Goal: Task Accomplishment & Management: Use online tool/utility

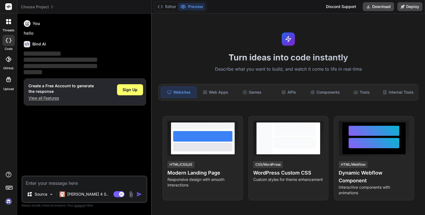
click at [5, 208] on div "threads code GitHub Upload" at bounding box center [8, 107] width 17 height 215
click at [7, 201] on img at bounding box center [8, 201] width 9 height 9
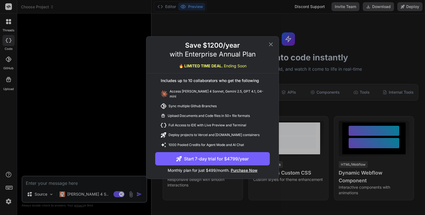
click at [270, 47] on icon at bounding box center [271, 44] width 7 height 7
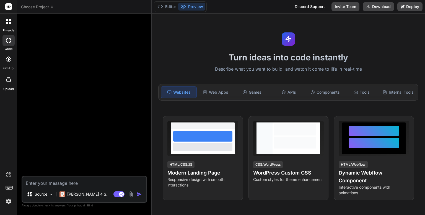
click at [32, 7] on span "Choose Project" at bounding box center [37, 7] width 33 height 6
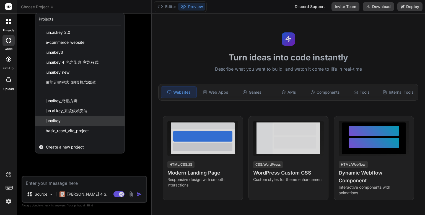
scroll to position [17, 0]
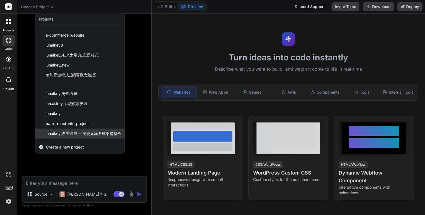
click at [86, 133] on span "junaikey_自主通典_-_萬能元鑰系統架構整合" at bounding box center [84, 134] width 76 height 6
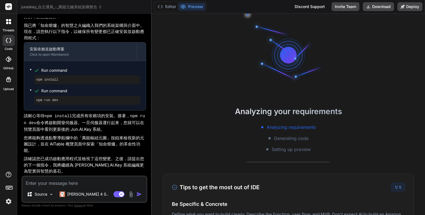
scroll to position [27, 0]
click at [161, 8] on icon at bounding box center [160, 7] width 6 height 6
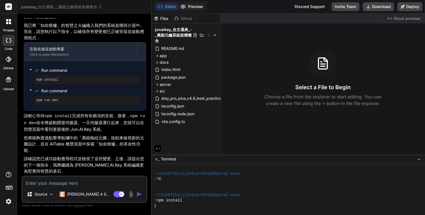
click at [187, 7] on button "Preview" at bounding box center [191, 7] width 27 height 8
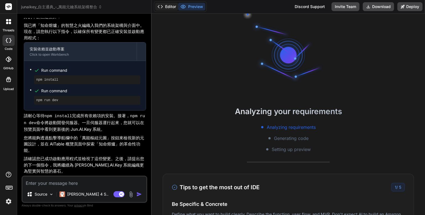
click at [165, 4] on button "Editor" at bounding box center [166, 7] width 23 height 8
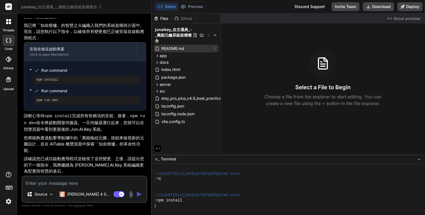
click at [167, 48] on span "README.md" at bounding box center [173, 48] width 24 height 7
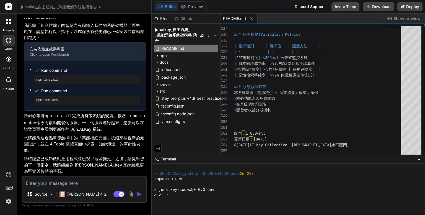
scroll to position [90, 0]
type textarea "x"
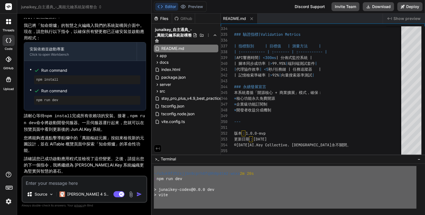
drag, startPoint x: 153, startPoint y: 171, endPoint x: 199, endPoint y: 195, distance: 52.2
click at [189, 214] on div at bounding box center [288, 189] width 273 height 51
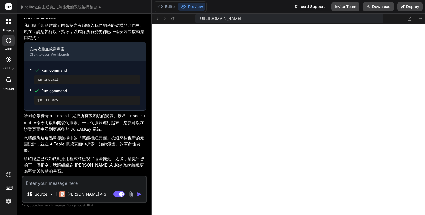
scroll to position [3991, 0]
click at [60, 183] on textarea at bounding box center [84, 181] width 124 height 10
paste textarea "LorEmIps dolorsit ame「consec」a「elitseddoei」temporinc。 utlaboreetdoloremagna，ali…"
type textarea "LorEmIps dolorsit ame「consec」a「elitseddoei」temporinc。 utlaboreetdoloremagna，ali…"
type textarea "x"
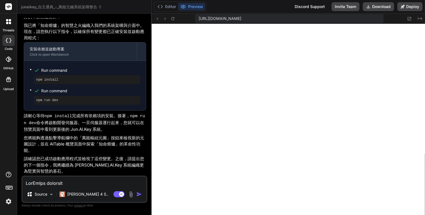
scroll to position [605, 0]
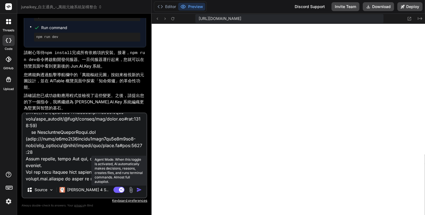
type textarea "LorEmIps dolorsit ame「consec」a「elitseddoei」temporinc。 utlaboreetdoloremagna，ali…"
click at [118, 189] on rect at bounding box center [118, 190] width 11 height 6
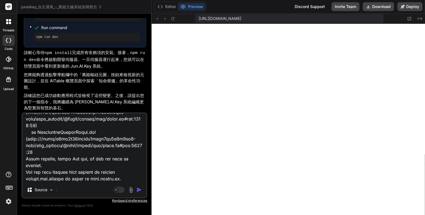
click at [139, 189] on img "button" at bounding box center [139, 190] width 6 height 6
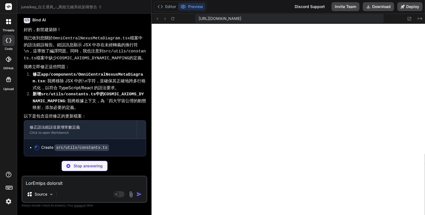
scroll to position [3225, 0]
type textarea "x"
type textarea "{ name: '宇宙公理二：終始如一', description: '萬物之終點即為其起點，循環不息，撥亂反正，維持宇宙秩序。', mapping: '中環…"
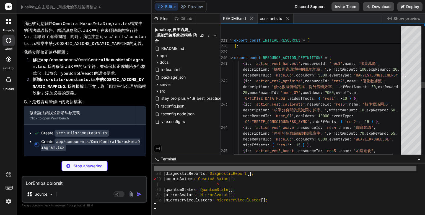
scroll to position [5314, 0]
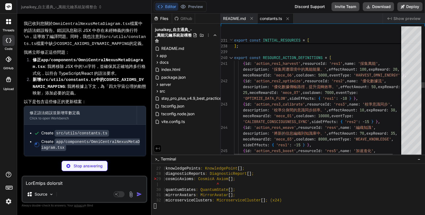
type textarea "x"
type textarea "我優化並進行創世編織的終極實體。 </p> </div> ); }; export default OmniCentralNexusMetaDiagram;"
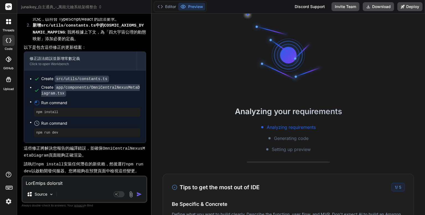
scroll to position [3291, 0]
type textarea "x"
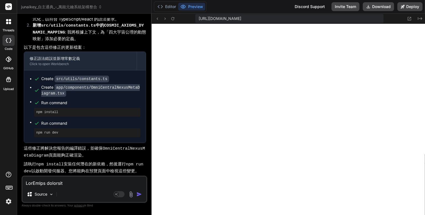
drag, startPoint x: 59, startPoint y: 181, endPoint x: 57, endPoint y: 184, distance: 4.0
click at [58, 182] on textarea at bounding box center [84, 181] width 124 height 10
paste textarea "LorEmIps dolorsit ame「consec」a「elitseddoei」temporinc。 utlaboreetdoloremagna，ali…"
type textarea "LorEmIps dolorsit ame「consec」a「elitseddoei」temporinc。 utlaboreetdoloremagna，ali…"
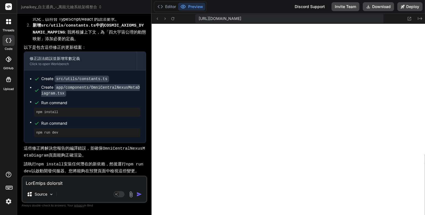
scroll to position [140, 0]
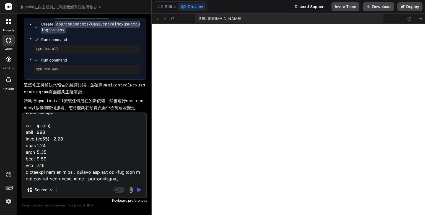
type textarea "x"
type textarea "LorEmIps dolorsit ame「consec」a「elitseddoei」temporinc。 utlaboreetdoloremagna，ali…"
type textarea "x"
type textarea "LorEmIps dolorsit ame「consec」a「elitseddoei」temporinc。 utlaboreetdoloremagna，ali…"
type textarea "x"
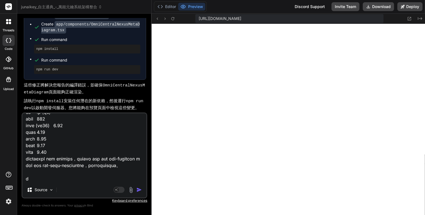
scroll to position [153, 0]
type textarea "LorEmIps dolorsit ame「consec」a「elitseddoei」temporinc。 utlaboreetdoloremagna，ali…"
type textarea "x"
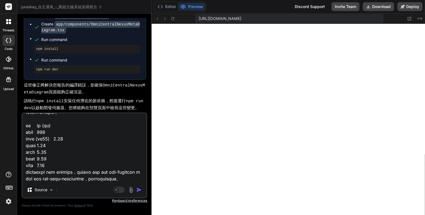
type textarea "LorEmIps dolorsit ame「consec」a「elitseddoei」temporinc。 utlaboreetdoloremagna，ali…"
type textarea "x"
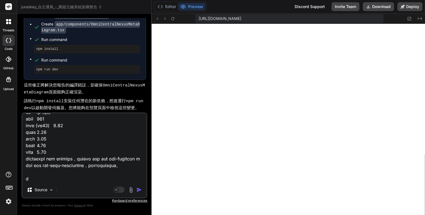
type textarea "LorEmIps dolorsit ame「consec」a「elitseddoei」temporinc。 utlaboreetdoloremagna，ali…"
type textarea "x"
type textarea "LorEmIps dolorsit ame「consec」a「elitseddoei」temporinc。 utlaboreetdoloremagna，ali…"
type textarea "x"
type textarea "LorEmIps dolorsit ame「consec」a「elitseddoei」temporinc。 utlaboreetdoloremagna，ali…"
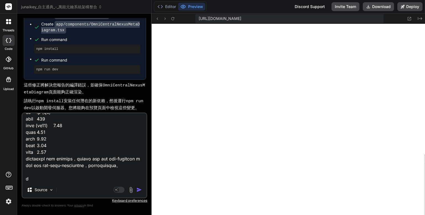
type textarea "x"
type textarea "LorEmIps dolorsit ame「consec」a「elitseddoei」temporinc。 utlaboreetdoloremagna，ali…"
type textarea "x"
type textarea "LorEmIps dolorsit ame「consec」a「elitseddoei」temporinc。 utlaboreetdoloremagna，ali…"
type textarea "x"
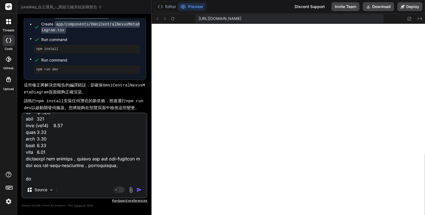
type textarea "LorEmIps dolorsit ame「consec」a「elitseddoei」temporinc。 utlaboreetdoloremagna，ali…"
type textarea "x"
type textarea "LorEmIps dolorsit ame「consec」a「elitseddoei」temporinc。 utlaboreetdoloremagna，ali…"
type textarea "x"
type textarea "LorEmIps dolorsit ame「consec」a「elitseddoei」temporinc。 utlaboreetdoloremagna，ali…"
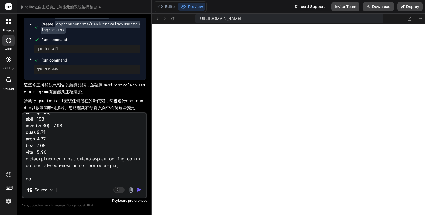
type textarea "x"
type textarea "LorEmIps dolorsit ame「consec」a「elitseddoei」temporinc。 utlaboreetdoloremagna，ali…"
type textarea "x"
type textarea "LorEmIps dolorsit ame「consec」a「elitseddoei」temporinc。 utlaboreetdoloremagna，ali…"
type textarea "x"
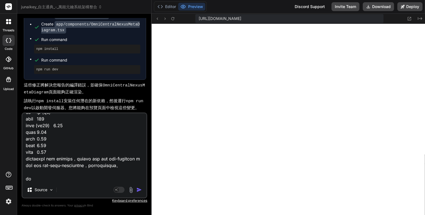
type textarea "LorEmIps dolorsit ame「consec」a「elitseddoei」temporinc。 utlaboreetdoloremagna，ali…"
type textarea "x"
type textarea "LorEmIps dolorsit ame「consec」a「elitseddoei」temporinc。 utlaboreetdoloremagna，ali…"
type textarea "x"
type textarea "LorEmIps dolorsit ame「consec」a「elitseddoei」temporinc。 utlaboreetdoloremagna，ali…"
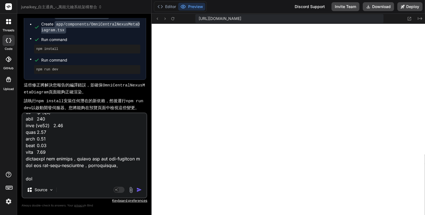
type textarea "x"
type textarea "LorEmIps dolorsit ame「consec」a「elitseddoei」temporinc。 utlaboreetdoloremagna，ali…"
type textarea "x"
type textarea "LorEmIps dolorsit ame「consec」a「elitseddoei」temporinc。 utlaboreetdoloremagna，ali…"
type textarea "x"
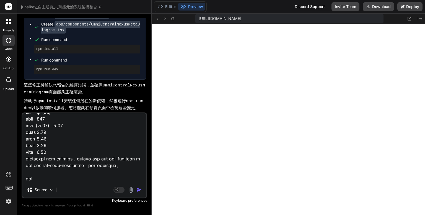
type textarea "LorEmIps dolorsit ame「consec」a「elitseddoei」temporinc。 utlaboreetdoloremagna，ali…"
type textarea "x"
type textarea "LorEmIps dolorsit ame「consec」a「elitseddoei」temporinc。 utlaboreetdoloremagna，ali…"
type textarea "x"
type textarea "LorEmIps dolorsit ame「consec」a「elitseddoei」temporinc。 utlaboreetdoloremagna，ali…"
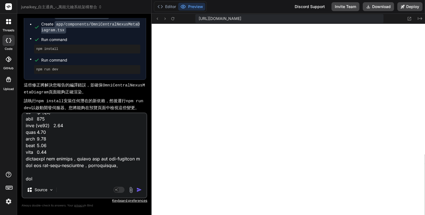
type textarea "x"
type textarea "LorEmIps dolorsit ame「consec」a「elitseddoei」temporinc。 utlaboreetdoloremagna，ali…"
type textarea "x"
type textarea "LorEmIps dolorsit ame「consec」a「elitseddoei」temporinc。 utlaboreetdoloremagna，ali…"
type textarea "x"
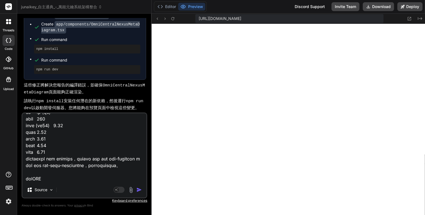
type textarea "LorEmIps dolorsit ame「consec」a「elitseddoei」temporinc。 utlaboreetdoloremagna，ali…"
type textarea "x"
type textarea "LorEmIps dolorsit ame「consec」a「elitseddoei」temporinc。 utlaboreetdoloremagna，ali…"
type textarea "x"
type textarea "LorEmIps dolorsit ame「consec」a「elitseddoei」temporinc。 utlaboreetdoloremagna，ali…"
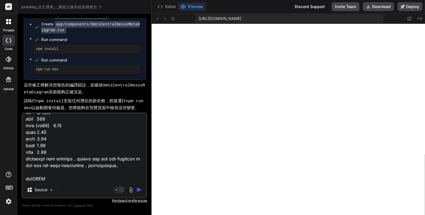
type textarea "x"
type textarea "LorEmIps dolorsit ame「consec」a「elitseddoei」temporinc。 utlaboreetdoloremagna，ali…"
type textarea "x"
type textarea "LorEmIps dolorsit ame「consec」a「elitseddoei」temporinc。 utlaboreetdoloremagna，ali…"
click at [168, 8] on button "Editor" at bounding box center [166, 7] width 23 height 8
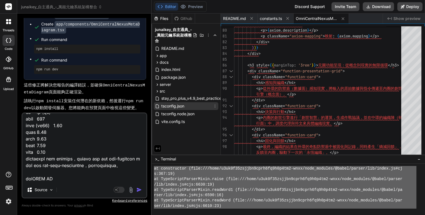
scroll to position [0, 0]
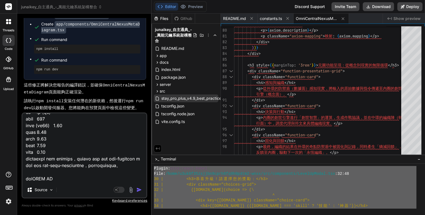
drag, startPoint x: 296, startPoint y: 203, endPoint x: 178, endPoint y: 101, distance: 156.2
click at [183, 97] on div "Files Github junaikey_自主通典_-_萬能元鑰系統架構整合 README.md app components AIConfiguratio…" at bounding box center [288, 114] width 273 height 201
type textarea "Loremi: dolo:sitam-conse Adip: /elit/s3do0e95tempor2inci5ut3l1e2do8-magn/ali/en…"
click at [68, 178] on textarea at bounding box center [84, 147] width 124 height 69
type textarea "x"
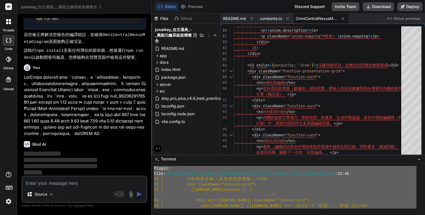
scroll to position [3436, 0]
paste textarea "Loremi: dolo:sitam-conse Adip: /elit/s3do0e95tempor2inci5ut3l1e2do8-magn/ali/en…"
type textarea "Loremi: dolo:sitam-conse Adip: /elit/s3do0e95tempor2inci5ut3l1e2do8-magn/ali/en…"
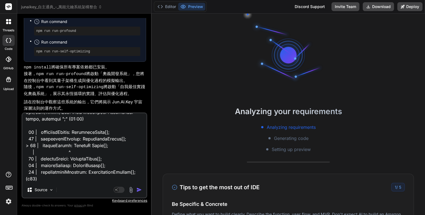
scroll to position [1270, 0]
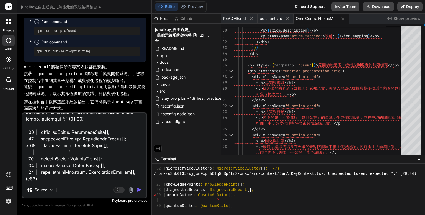
type textarea "x"
type textarea "Loremi: dolo:sitam-conse Adip: /elit/s3do0e95tempor2inci5ut3l1e2do8-magn/ali/en…"
click at [138, 190] on img "button" at bounding box center [139, 190] width 6 height 6
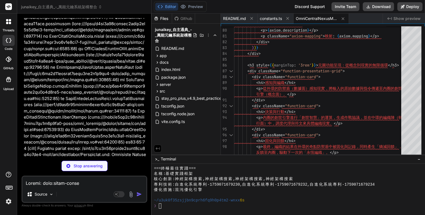
scroll to position [5314, 0]
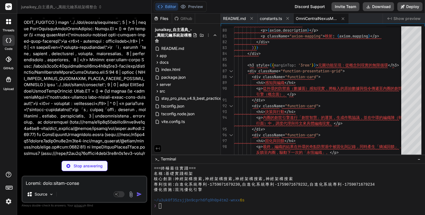
type textarea "x"
type textarea "))} </div> </div> </div> ); }; export default LevelUpModal;"
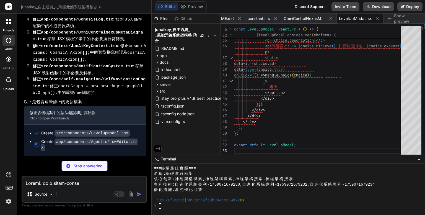
scroll to position [8716, 0]
type textarea "x"
type textarea "export default AgenticFlowEditor;"
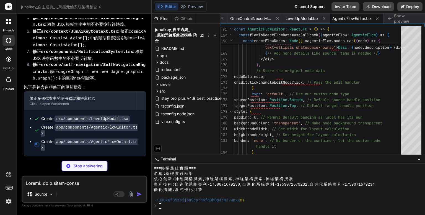
scroll to position [8725, 0]
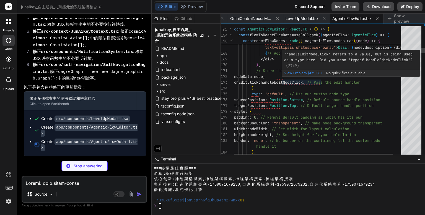
type textarea "x"
type textarea "</> )} </div> </div> ); }; export default AgenticFlowDetail;"
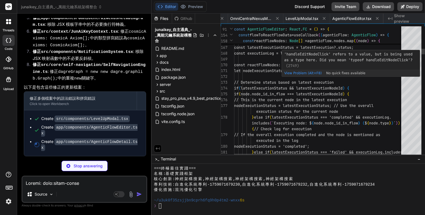
scroll to position [0, 119]
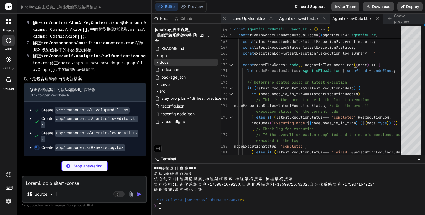
type textarea "x"
type textarea "export default GenesisLog;"
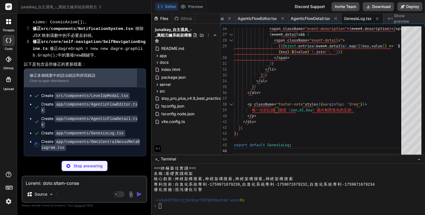
scroll to position [8748, 0]
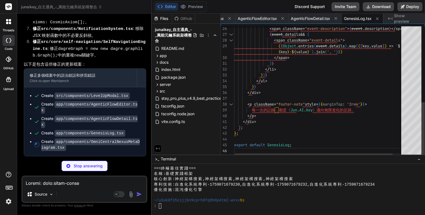
type textarea "x"
type textarea "我優化並進行創世編織的終極實體。 </p> </div> ); }; export default OmniCentralNexusMetaDiagram;"
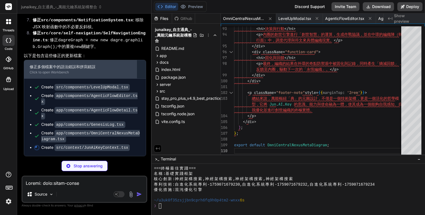
scroll to position [8756, 0]
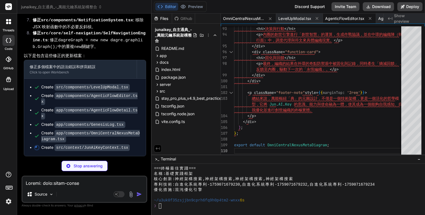
type textarea "x"
click at [350, 19] on span "AgenticFlowEditor.tsx" at bounding box center [344, 19] width 39 height 6
type textarea "export default AgenticFlowEditor;"
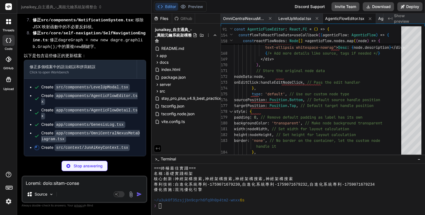
click at [402, 17] on span "Show preview" at bounding box center [407, 18] width 27 height 11
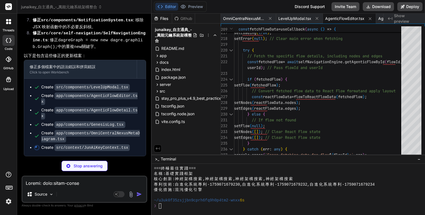
type textarea "x"
type textarea "export const useJunAiKey = () => { const context = useContext(JunAiKeyContext);…"
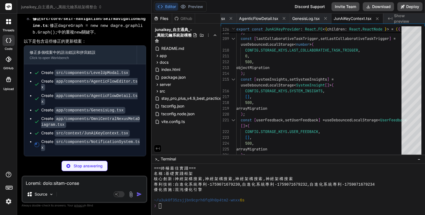
type textarea "x"
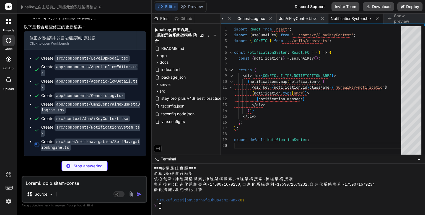
scroll to position [8779, 0]
type textarea "x"
type textarea "// Initialize the engine with the global context systemContext.selfNavigationEn…"
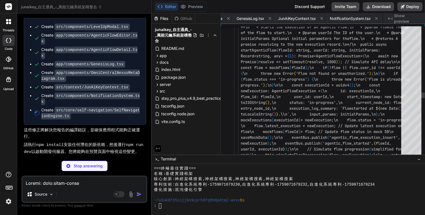
scroll to position [0, 323]
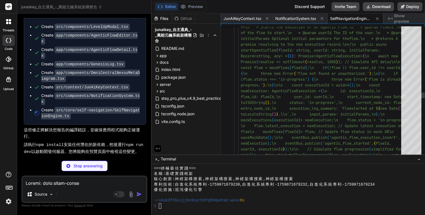
type textarea "x"
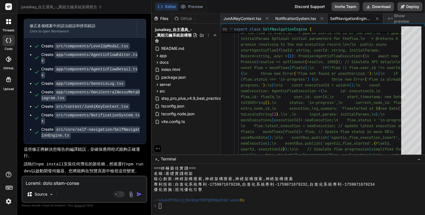
scroll to position [8790, 0]
click at [64, 183] on textarea at bounding box center [84, 181] width 124 height 10
type textarea "r"
type textarea "x"
type textarea "ru"
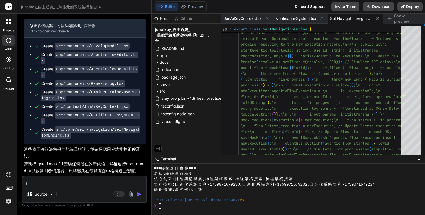
type textarea "x"
type textarea "ru4"
type textarea "x"
type textarea "ru4v"
type textarea "x"
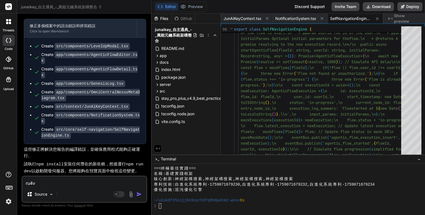
type textarea "ru4vm"
type textarea "x"
type textarea "ru4vm4"
type textarea "x"
type textarea "ru4vm"
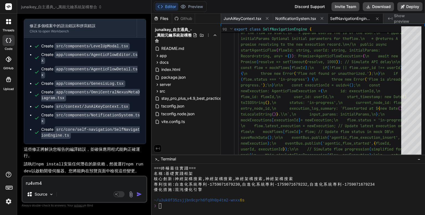
type textarea "x"
type textarea "ru4v"
type textarea "x"
type textarea "ru4"
type textarea "x"
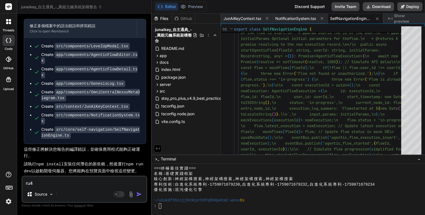
type textarea "ru"
type textarea "x"
type textarea "r"
type textarea "x"
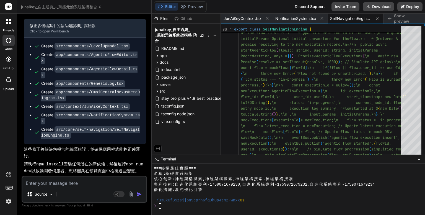
type textarea "ㄨ"
type textarea "x"
type textarea "ㄐ"
type textarea "x"
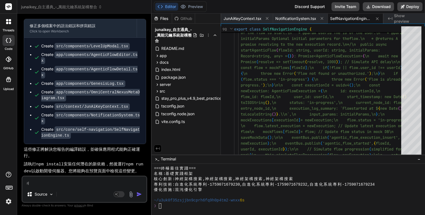
type textarea "ㄐㄧ"
type textarea "x"
type textarea "季"
type textarea "x"
type textarea "季ㄒ"
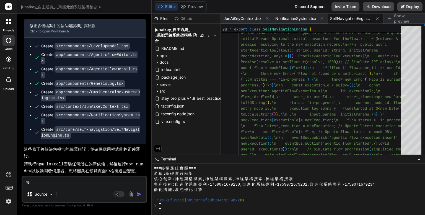
type textarea "x"
type textarea "季ㄒㄩ"
type textarea "x"
type textarea "繼續"
type textarea "x"
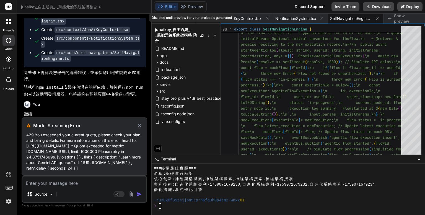
scroll to position [8638, 0]
click at [142, 122] on icon at bounding box center [139, 125] width 6 height 7
type textarea "x"
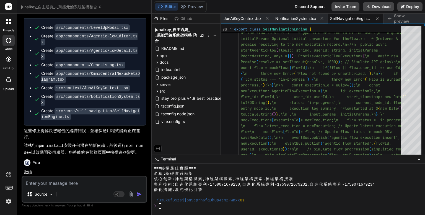
scroll to position [8808, 0]
drag, startPoint x: 75, startPoint y: 179, endPoint x: 73, endPoint y: 187, distance: 7.8
click at [74, 183] on textarea at bounding box center [84, 181] width 124 height 10
type textarea "ㄐ"
type textarea "x"
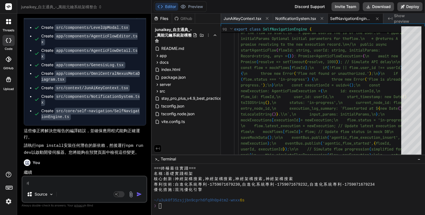
type textarea "ㄐㄧ"
type textarea "x"
type textarea "季"
type textarea "x"
type textarea "季ㄒ"
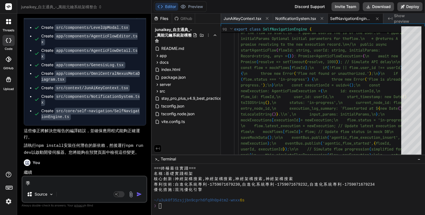
type textarea "x"
type textarea "季ㄒㄩ"
type textarea "x"
type textarea "繼續"
type textarea "x"
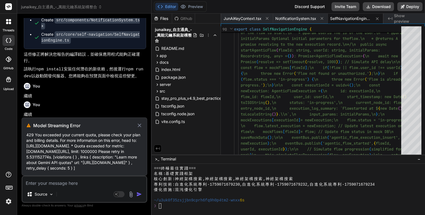
scroll to position [8896, 0]
click at [141, 122] on icon at bounding box center [139, 125] width 6 height 7
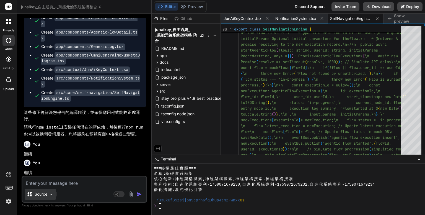
click at [54, 194] on div "Source" at bounding box center [40, 193] width 31 height 11
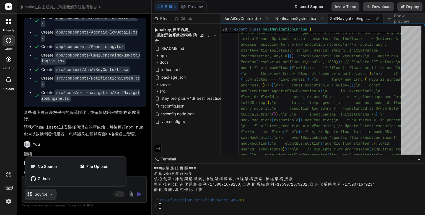
click at [118, 194] on div at bounding box center [212, 107] width 425 height 215
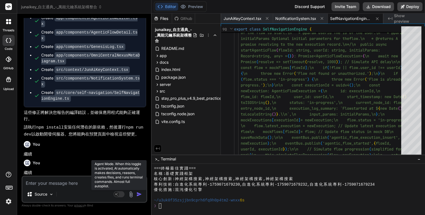
click at [117, 194] on icon at bounding box center [116, 193] width 3 height 3
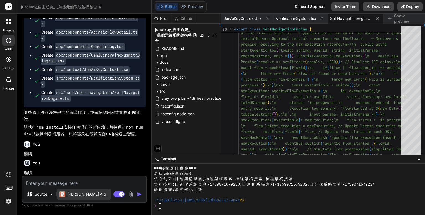
click at [76, 195] on p "[PERSON_NAME] 4 S.." at bounding box center [87, 194] width 41 height 6
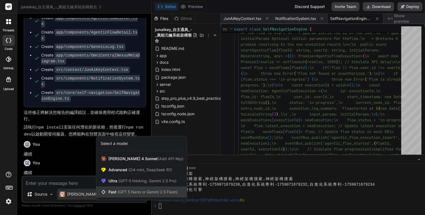
click at [118, 189] on span "Fast (GPT 5 Nano or Gemini 2.5 Flash)" at bounding box center [142, 192] width 69 height 6
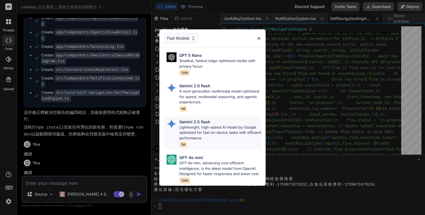
click at [202, 129] on p "Lightweight, high-speed AI model by Google optimized for fast on-device tasks w…" at bounding box center [220, 133] width 82 height 16
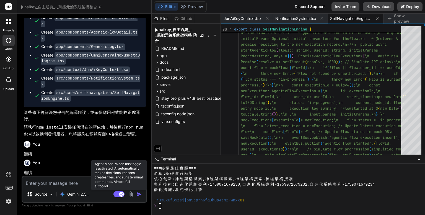
click at [122, 194] on rect at bounding box center [121, 194] width 5 height 5
type textarea "x"
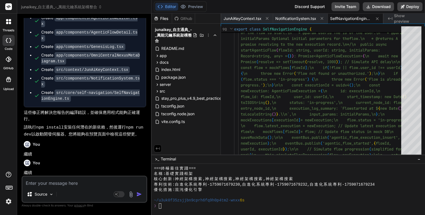
click at [39, 182] on textarea at bounding box center [84, 181] width 124 height 10
type textarea "ㄐ"
type textarea "x"
type textarea "ㄐㄧ"
type textarea "x"
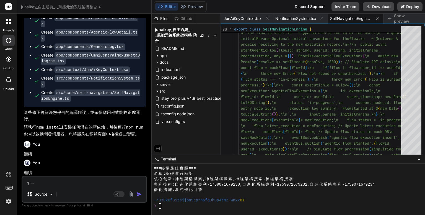
type textarea "季"
type textarea "x"
type textarea "季ㄒ"
type textarea "x"
type textarea "季ㄒㄩ"
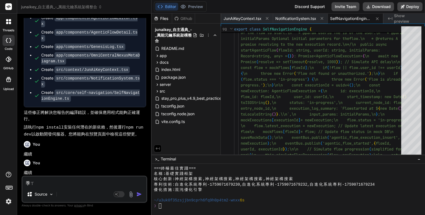
type textarea "x"
type textarea "繼續"
type textarea "x"
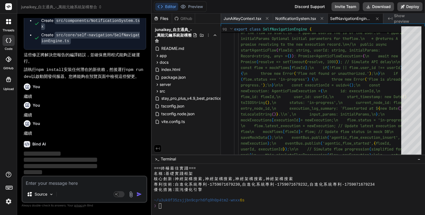
scroll to position [8885, 0]
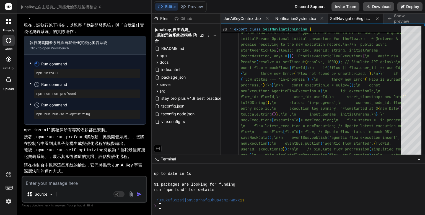
type textarea "x"
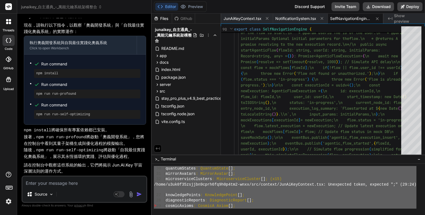
scroll to position [0, 0]
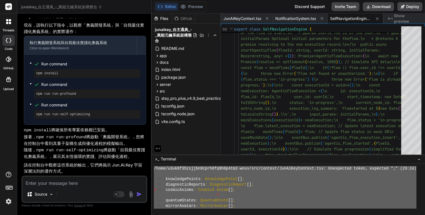
drag, startPoint x: 173, startPoint y: 208, endPoint x: 184, endPoint y: 136, distance: 73.6
click at [184, 136] on div "Files Github junaikey_自主通典_-_萬能元鑰系統架構整合 README.md app components AIConfiguratio…" at bounding box center [288, 114] width 273 height 201
type textarea "/home/u3uk0f35zsjjbn9cprh6fq9h0p4tm2-wnxx/src/context/JunAiKeyContext.tsx: Unex…"
click at [48, 185] on textarea at bounding box center [84, 181] width 124 height 10
paste textarea "/home/u3uk0f35zsjjbn9cprh6fq9h0p4tm2-wnxx/src/context/JunAiKeyContext.tsx: Unex…"
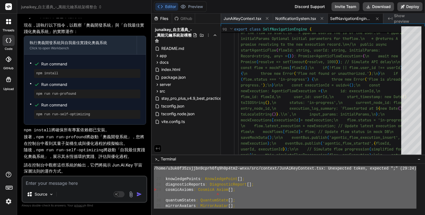
type textarea "/home/u3uk0f35zsjjbn9cprh6fq9h0p4tm2-wnxx/src/context/JunAiKeyContext.tsx: Unex…"
type textarea "x"
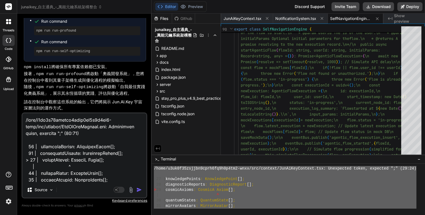
scroll to position [8749, 0]
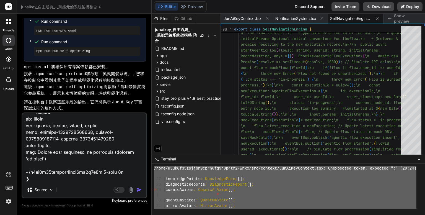
type textarea "/home/u3uk0f35zsjjbn9cprh6fq9h0p4tm2-wnxx/src/context/JunAiKeyContext.tsx: Unex…"
click at [137, 188] on img "button" at bounding box center [139, 190] width 6 height 6
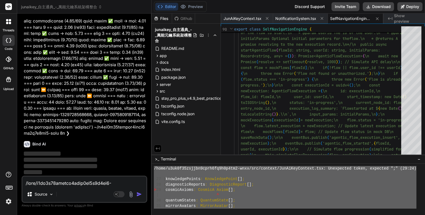
scroll to position [13009, 0]
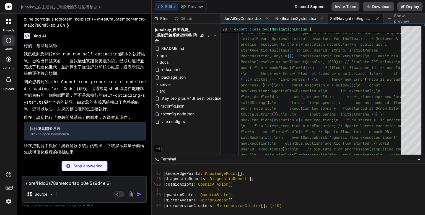
type textarea "x"
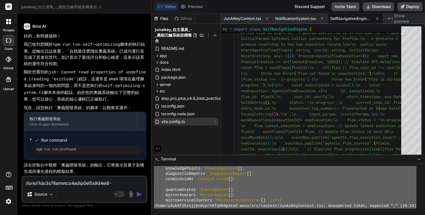
scroll to position [0, 0]
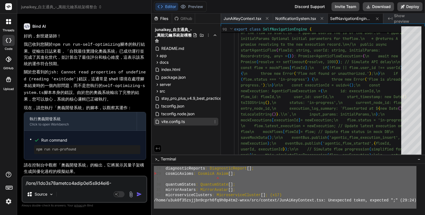
drag, startPoint x: 173, startPoint y: 208, endPoint x: 174, endPoint y: 124, distance: 83.9
click at [174, 124] on div "Files Github junaikey_自主通典_-_萬能元鑰系統架構整合 README.md app components AIConfiguratio…" at bounding box center [288, 114] width 273 height 201
type textarea "28 | diagnosticReports: DiagnosticReport[]; > 29 | cosmicAxioms: CosmicA Axiom[…"
click at [48, 180] on textarea at bounding box center [84, 181] width 124 height 10
paste textarea "28 | diagnosticReports: DiagnosticReport[]; > 29 | cosmicAxioms: CosmicA Axiom[…"
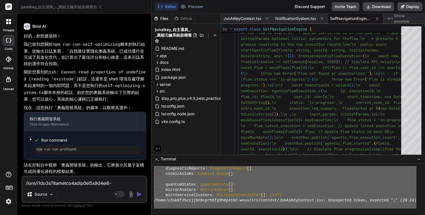
type textarea "28 | diagnosticReports: DiagnosticReport[]; > 29 | cosmicAxioms: CosmicA Axiom[…"
type textarea "x"
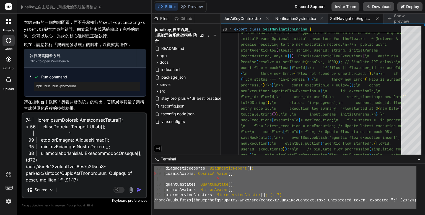
scroll to position [8755, 0]
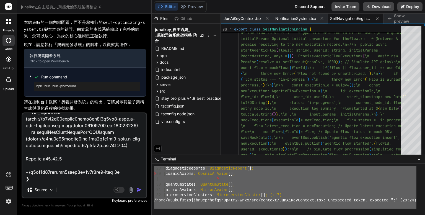
type textarea "28 | diagnosticReports: DiagnosticReport[]; > 29 | cosmicAxioms: CosmicA Axiom[…"
click at [137, 191] on img "button" at bounding box center [139, 190] width 6 height 6
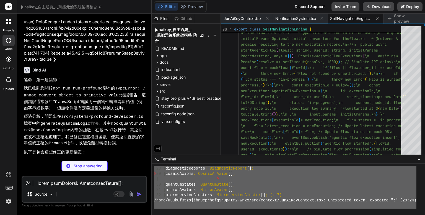
scroll to position [17162, 0]
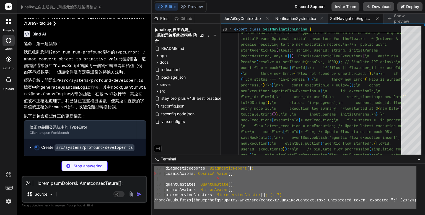
type textarea "x"
type textarea "console.log("\n=== 奧義代碼精選 ==="); console.log(artifact.code.split('\n').slice(0,…"
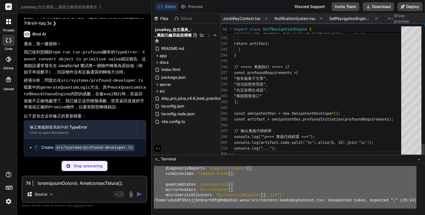
scroll to position [0, 378]
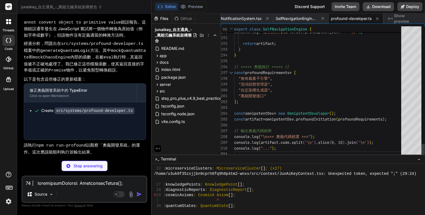
type textarea "x"
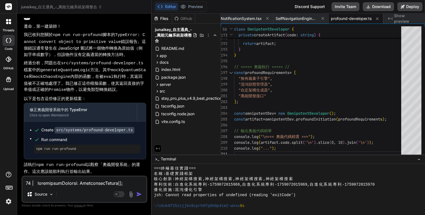
scroll to position [5314, 0]
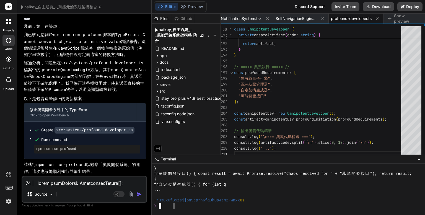
click at [173, 208] on div "++++++++++++++++++++++++++++++[PHONE_NUMBER]888 } fn 萬能開發接口 () { const result =…" at bounding box center [288, 189] width 273 height 51
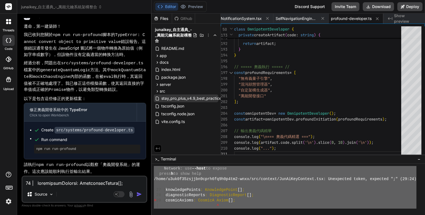
scroll to position [0, 0]
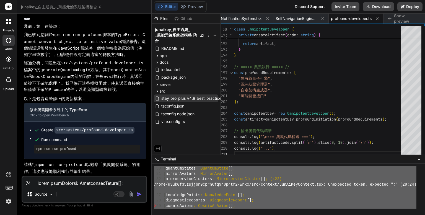
drag, startPoint x: 206, startPoint y: 208, endPoint x: 180, endPoint y: 96, distance: 115.2
click at [180, 96] on div "Files Github junaikey_自主通典_-_萬能元鑰系統架構整合 README.md app components AIConfiguratio…" at bounding box center [288, 114] width 273 height 201
type textarea "30 | quantumStates: QuantumState[]; 31 | mirrorAvatars: MirrorAvatar[]; 32 | mi…"
click at [43, 186] on div "Source Agent Mode. When this toggle is activated, AI automatically makes decisi…" at bounding box center [85, 188] width 126 height 27
drag, startPoint x: 43, startPoint y: 186, endPoint x: 40, endPoint y: 182, distance: 5.6
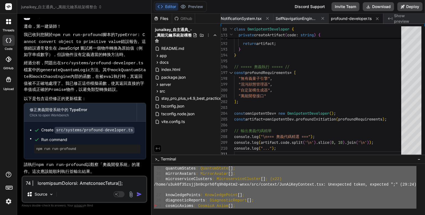
click at [40, 182] on textarea at bounding box center [84, 181] width 124 height 10
paste textarea "30 | quantumStates: QuantumState[]; 31 | mirrorAvatars: MirrorAvatar[]; 32 | mi…"
type textarea "30 | quantumStates: QuantumState[]; 31 | mirrorAvatars: MirrorAvatar[]; 32 | mi…"
type textarea "x"
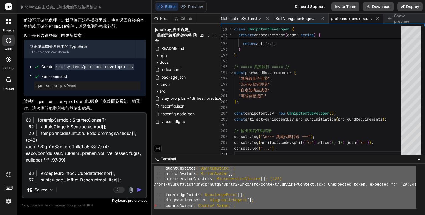
scroll to position [8709, 0]
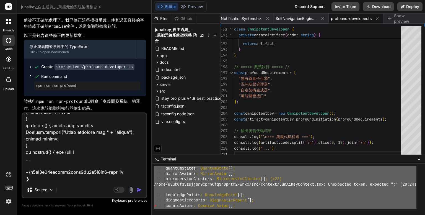
type textarea "30 | quantumStates: QuantumState[]; 31 | mirrorAvatars: MirrorAvatar[]; 32 | mi…"
click at [139, 189] on img "button" at bounding box center [139, 190] width 6 height 6
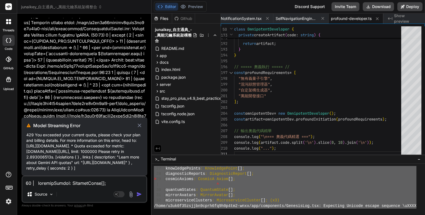
scroll to position [1991, 0]
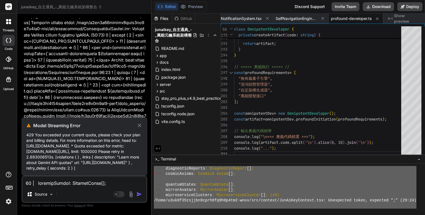
click at [142, 122] on icon at bounding box center [139, 125] width 6 height 7
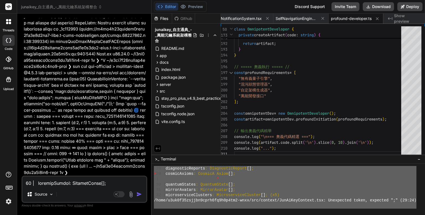
scroll to position [21082, 0]
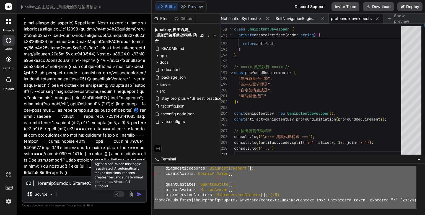
click at [120, 193] on rect at bounding box center [118, 194] width 11 height 6
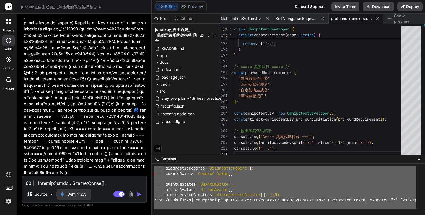
click at [83, 193] on p "Gemini 2.5.." at bounding box center [77, 194] width 21 height 6
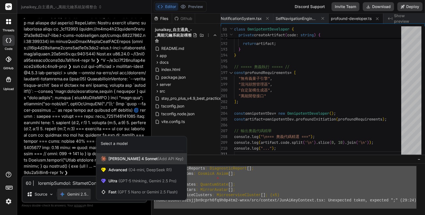
click at [165, 160] on span "(Add API Key)" at bounding box center [171, 158] width 26 height 5
type textarea "x"
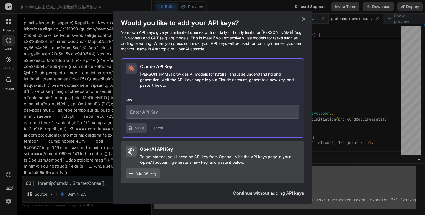
click at [155, 174] on div "Add API key" at bounding box center [143, 173] width 35 height 10
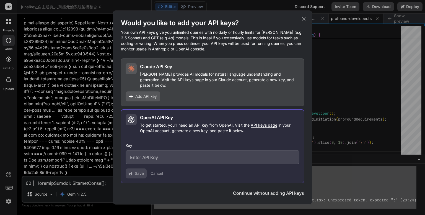
click at [145, 155] on input "text" at bounding box center [213, 157] width 174 height 14
click at [68, 142] on div "Would you like to add your API keys? Your own API keys give you unlimited queri…" at bounding box center [212, 107] width 425 height 215
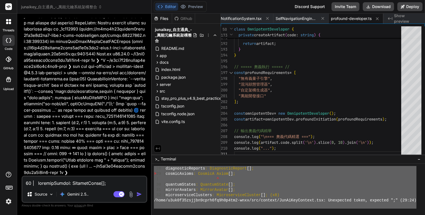
scroll to position [2064, 0]
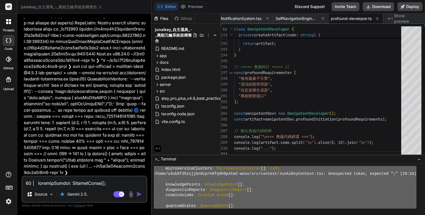
click at [62, 182] on textarea at bounding box center [84, 181] width 124 height 10
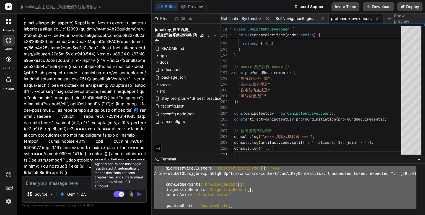
click at [117, 193] on rect at bounding box center [118, 194] width 11 height 6
click at [117, 193] on icon at bounding box center [116, 193] width 3 height 3
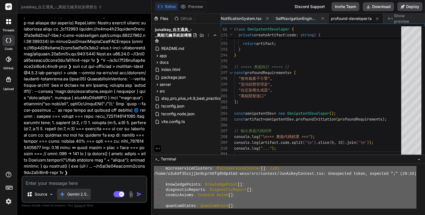
click at [77, 192] on p "Gemini 2.5.." at bounding box center [77, 194] width 21 height 6
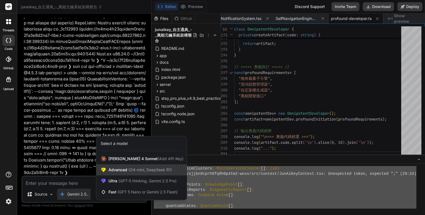
click at [134, 170] on span "(O4-mini, DeepSeek R1)" at bounding box center [149, 169] width 45 height 5
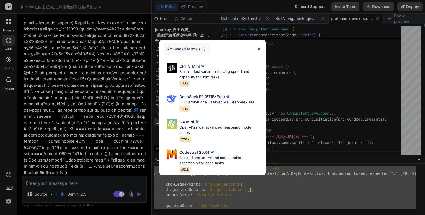
click at [197, 121] on img at bounding box center [197, 122] width 6 height 6
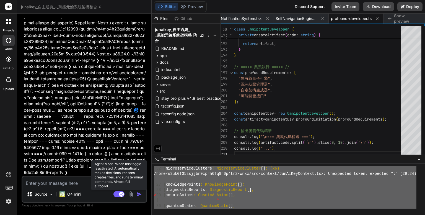
click at [119, 193] on rect at bounding box center [118, 194] width 11 height 6
click at [119, 194] on rect at bounding box center [118, 194] width 11 height 6
type textarea "x"
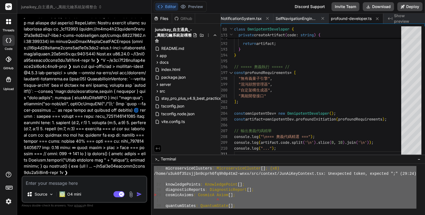
click at [63, 184] on textarea at bounding box center [84, 181] width 124 height 10
type textarea "r"
type textarea "x"
type textarea "riu"
type textarea "x"
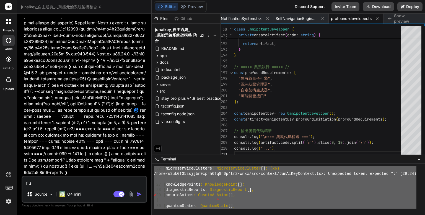
type textarea "riu4"
type textarea "x"
type textarea "riu"
type textarea "x"
type textarea "ri"
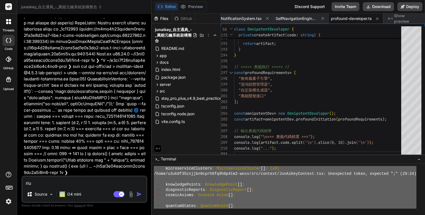
type textarea "x"
type textarea "r"
type textarea "x"
type textarea "g"
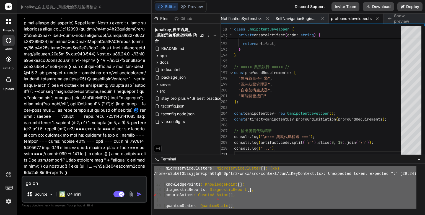
click at [137, 196] on img "button" at bounding box center [139, 194] width 6 height 6
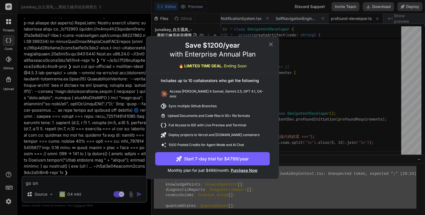
click at [270, 49] on div "Save $1200/year with Enterprise Annual Plan 🔥 LIMITED TIME DEAL. Ending Soon" at bounding box center [212, 57] width 132 height 32
click at [269, 45] on icon at bounding box center [271, 44] width 7 height 7
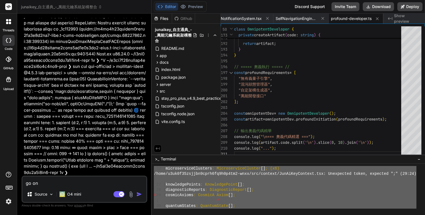
drag, startPoint x: 117, startPoint y: 195, endPoint x: 131, endPoint y: 206, distance: 17.5
click at [117, 195] on rect at bounding box center [118, 194] width 11 height 6
click at [141, 193] on img "button" at bounding box center [139, 194] width 6 height 6
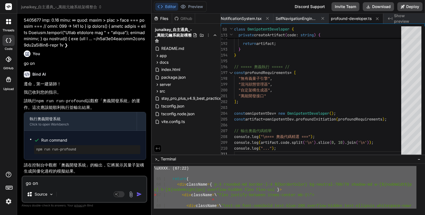
scroll to position [0, 0]
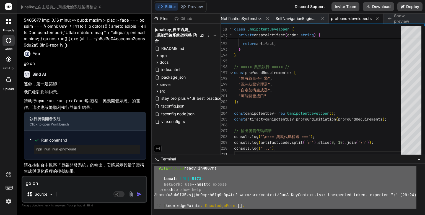
drag, startPoint x: 164, startPoint y: 206, endPoint x: 180, endPoint y: -7, distance: 213.7
click at [180, 0] on html "threads code GitHub Upload junaikey_自主通典_-_萬能元鑰系統架構整合 Created with Pixso. Bind …" at bounding box center [212, 107] width 425 height 215
click at [40, 181] on textarea "go on" at bounding box center [84, 181] width 124 height 10
paste textarea "LORE i8.8.38 dolor si 1777 am ➜ Conse: adip://elitseddo:3201/ ➜ Eiusmod: tem --…"
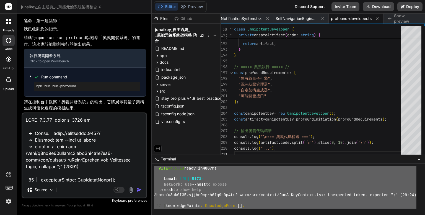
scroll to position [8715, 0]
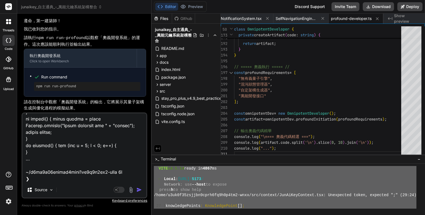
click at [139, 188] on img "button" at bounding box center [139, 190] width 6 height 6
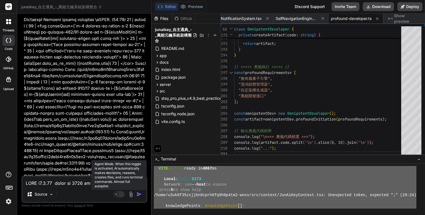
scroll to position [21366, 0]
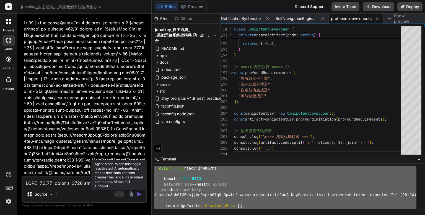
click at [122, 191] on rect at bounding box center [118, 194] width 11 height 6
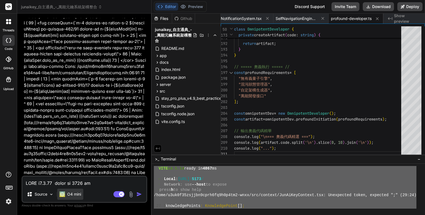
click at [74, 195] on p "O4 mini" at bounding box center [74, 194] width 14 height 6
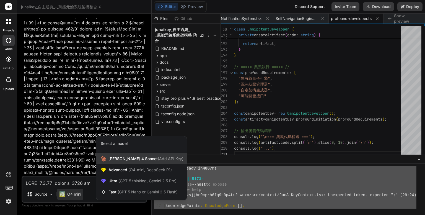
click at [114, 159] on span "[PERSON_NAME] 4 Sonnet (Add API Key)" at bounding box center [145, 159] width 75 height 6
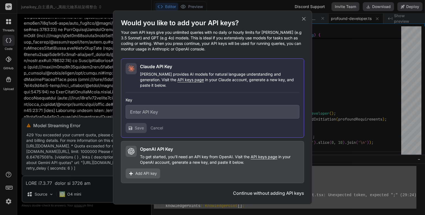
scroll to position [21258, 0]
click at [153, 172] on span "Add API key" at bounding box center [146, 173] width 22 height 6
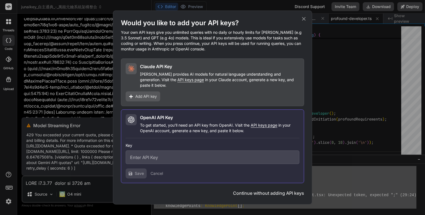
click at [163, 157] on input "text" at bounding box center [213, 157] width 174 height 14
paste input "LORE i4.2.81 dolor si 9908 am ➜ Conse: adip://elitseddo:8242/ ➜ Eiusmod: tem --…"
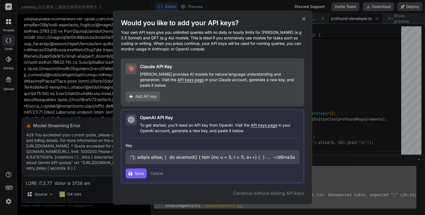
scroll to position [0, 84534]
click at [250, 157] on input "text" at bounding box center [213, 157] width 174 height 14
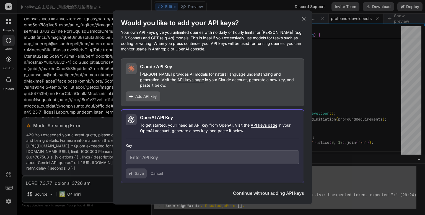
click at [169, 154] on input "text" at bounding box center [213, 157] width 174 height 14
drag, startPoint x: 169, startPoint y: 153, endPoint x: 138, endPoint y: 159, distance: 31.4
click at [138, 160] on input "text" at bounding box center [213, 157] width 174 height 14
paste input "sk-Hh7jlXmxe_n00aTiE_L8jjScmpFAvqAcpPOJtyPKbyT3BlbkFJjYVWNYQrU2dMR2v-RJ1BAUYrgs…"
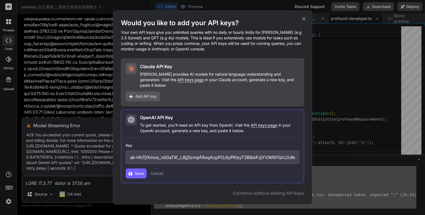
click at [139, 171] on span "Save" at bounding box center [139, 173] width 9 height 6
click at [305, 21] on icon at bounding box center [304, 19] width 6 height 6
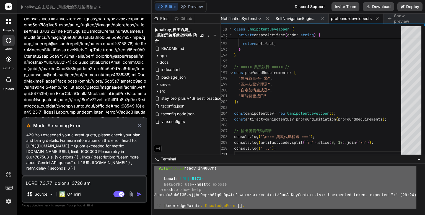
click at [62, 184] on textarea at bounding box center [84, 181] width 124 height 10
click at [139, 123] on icon at bounding box center [140, 125] width 4 height 4
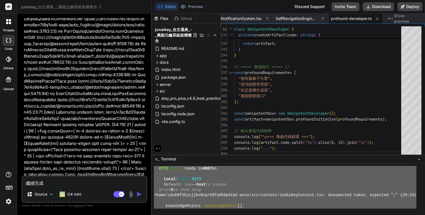
click at [139, 193] on img "button" at bounding box center [139, 194] width 6 height 6
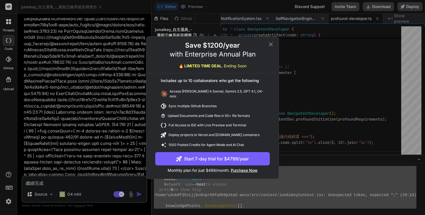
click at [272, 46] on icon at bounding box center [271, 44] width 7 height 7
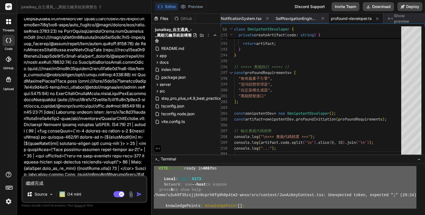
click at [141, 193] on img "button" at bounding box center [139, 194] width 6 height 6
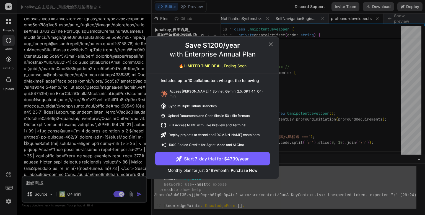
click at [269, 47] on icon at bounding box center [271, 44] width 7 height 7
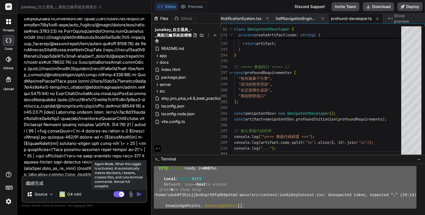
click at [116, 194] on rect at bounding box center [118, 194] width 11 height 6
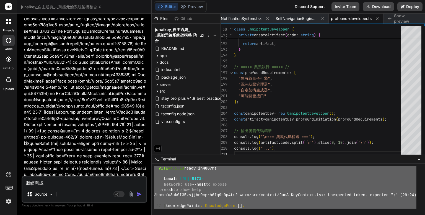
click at [139, 193] on img "button" at bounding box center [139, 194] width 6 height 6
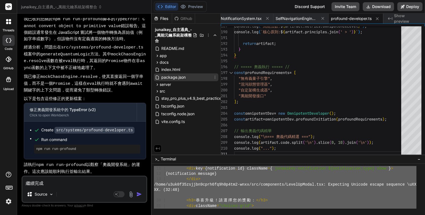
drag, startPoint x: 176, startPoint y: 208, endPoint x: 175, endPoint y: 76, distance: 131.7
click at [175, 76] on div "Files Github junaikey_自主通典_-_萬能元鑰系統架構整合 README.md app components AIConfiguratio…" at bounding box center [288, 114] width 273 height 201
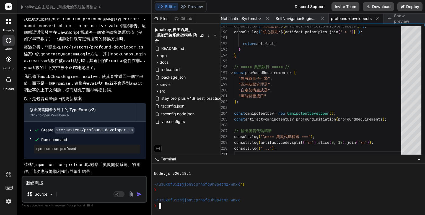
scroll to position [5314, 0]
click at [189, 206] on div "❯" at bounding box center [285, 205] width 263 height 5
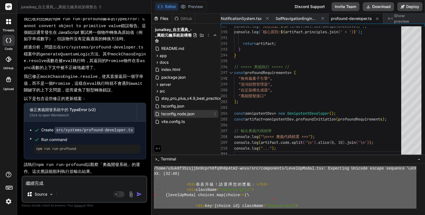
scroll to position [0, 0]
drag, startPoint x: 184, startPoint y: 209, endPoint x: 183, endPoint y: 115, distance: 94.4
click at [183, 115] on div "Files Github junaikey_自主通典_-_萬能元鑰系統架構整合 README.md app components AIConfiguratio…" at bounding box center [288, 114] width 273 height 201
click at [43, 184] on textarea "繼續完成" at bounding box center [84, 181] width 124 height 10
paste textarea "/lore/i4do9s92ametco9adip2el6s4d7ei6-temp/inc/utlaboreet/DolorEmAgnaa.eni: Admi…"
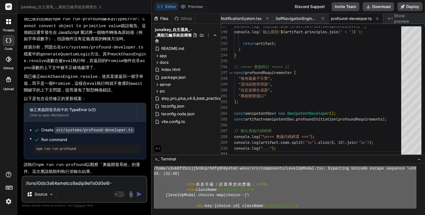
scroll to position [8742, 0]
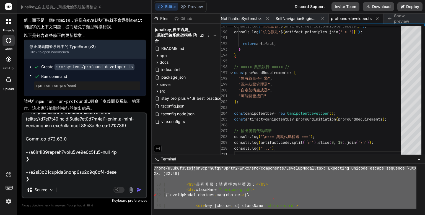
click at [141, 189] on img "button" at bounding box center [139, 190] width 6 height 6
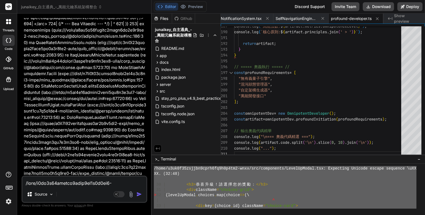
scroll to position [25435, 0]
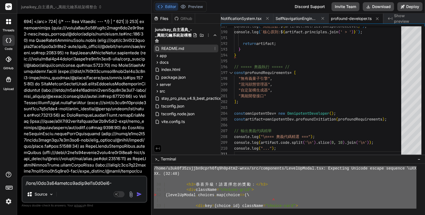
click at [162, 46] on span "README.md" at bounding box center [173, 48] width 24 height 7
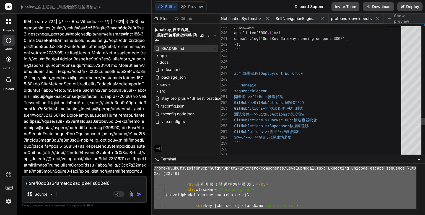
scroll to position [0, 0]
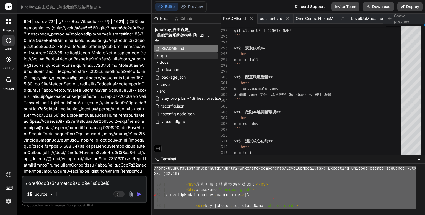
click at [163, 57] on span "app" at bounding box center [163, 56] width 7 height 6
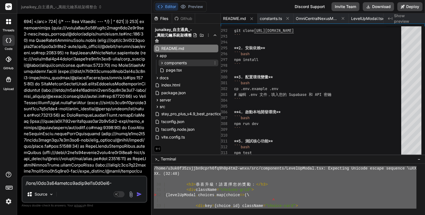
click at [167, 64] on span "components" at bounding box center [175, 63] width 22 height 6
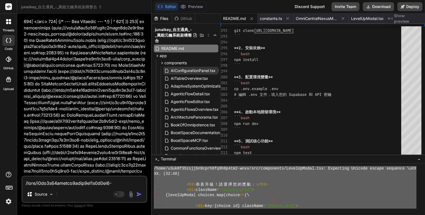
click at [174, 73] on span "AIConfigurationPanel.tsx" at bounding box center [193, 70] width 46 height 7
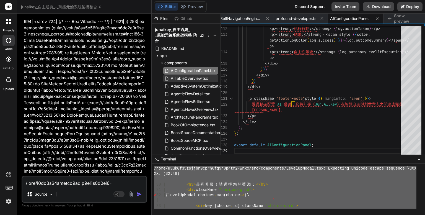
click at [175, 77] on span "AITableOverview.tsx" at bounding box center [189, 78] width 38 height 7
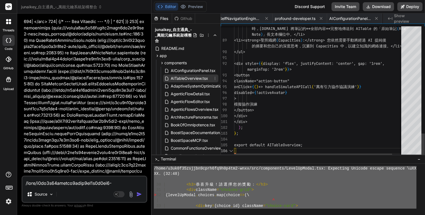
scroll to position [0, 484]
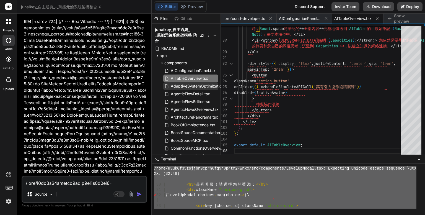
click at [178, 85] on span "AdaptiveSystemOptimizationPanel.tsx" at bounding box center [205, 86] width 71 height 7
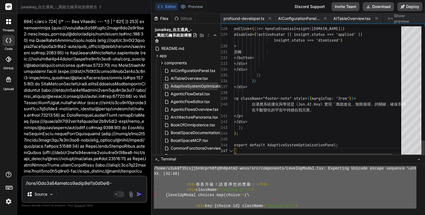
scroll to position [0, 539]
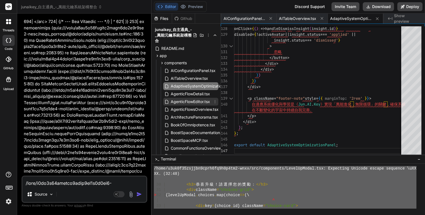
click at [182, 100] on span "AgenticFlowEditor.tsx" at bounding box center [190, 101] width 40 height 7
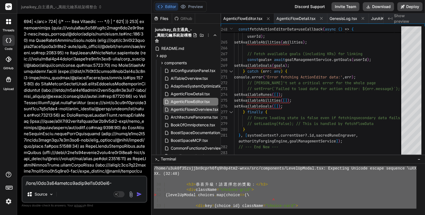
click at [182, 109] on span "AgenticFlowsOverview.tsx" at bounding box center [194, 109] width 49 height 7
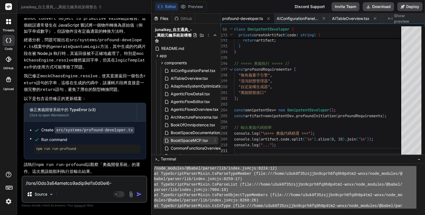
scroll to position [0, 0]
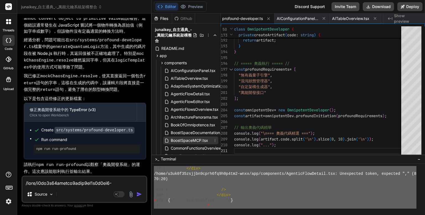
drag, startPoint x: 174, startPoint y: 205, endPoint x: 177, endPoint y: 138, distance: 67.0
click at [177, 138] on div "Files Github junaikey_自主通典_-_萬能元鑰系統架構整合 README.md app components AIConfiguratio…" at bounding box center [288, 114] width 273 height 201
click at [38, 185] on textarea at bounding box center [84, 181] width 124 height 10
paste textarea "05 | </lor> /ipsu/d7si3a48consec6adip3el6s9d4ei0-temp/inc/utlaboreet/DoloremAgn…"
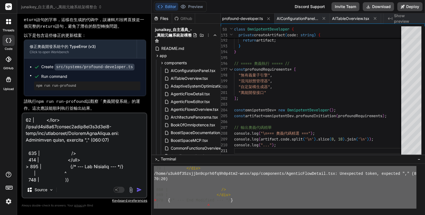
scroll to position [8742, 0]
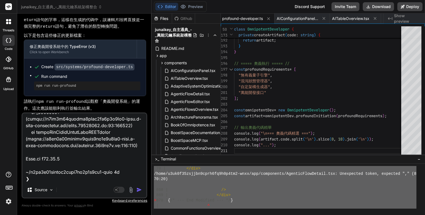
click at [139, 187] on img "button" at bounding box center [139, 190] width 6 height 6
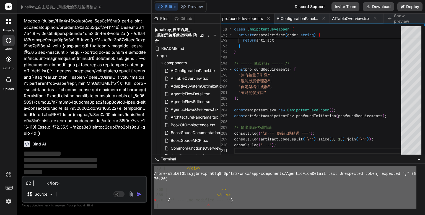
scroll to position [33240, 0]
click at [176, 48] on span "README.md" at bounding box center [173, 48] width 24 height 7
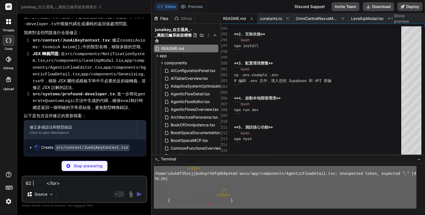
scroll to position [148, 0]
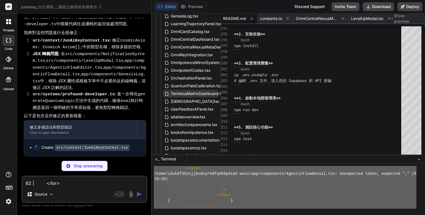
click at [179, 95] on span "TerminusMatrixDashboard.tsx" at bounding box center [198, 93] width 56 height 7
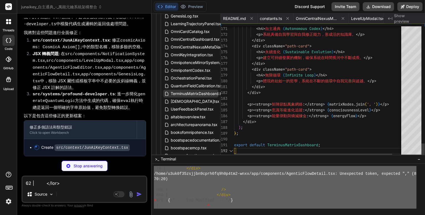
scroll to position [0, 650]
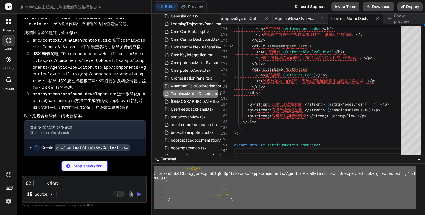
click at [182, 89] on span "QuantumFieldCalibration.tsx" at bounding box center [196, 85] width 52 height 7
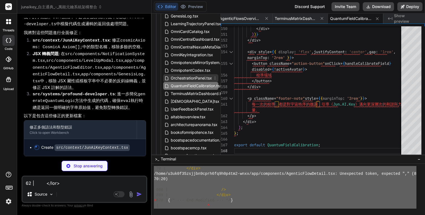
click at [182, 79] on span "OrchestrationPanel.tsx" at bounding box center [191, 78] width 42 height 7
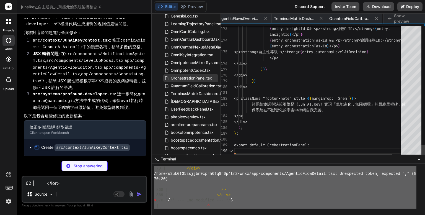
scroll to position [0, 761]
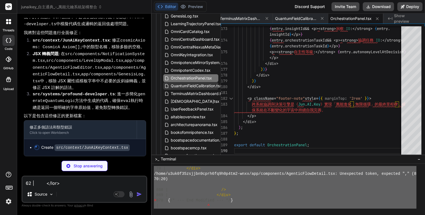
click at [179, 89] on div "QuantumFieldCalibration.tsx" at bounding box center [190, 86] width 55 height 8
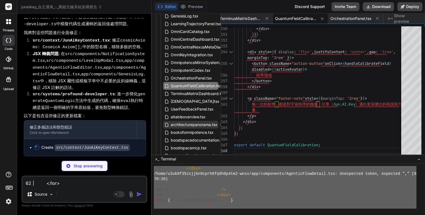
click at [181, 125] on span "architecturepanorama.tsx" at bounding box center [194, 124] width 48 height 7
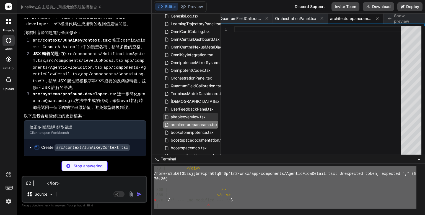
click at [186, 119] on span "aitableoverview.tsx" at bounding box center [188, 116] width 36 height 7
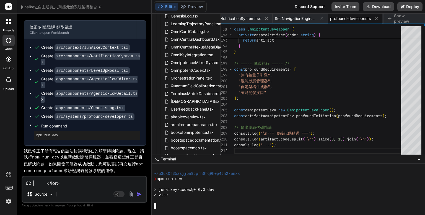
scroll to position [33484, 0]
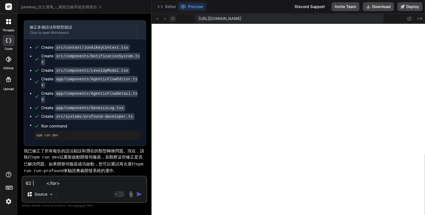
click at [172, 18] on icon at bounding box center [172, 18] width 5 height 5
click at [57, 183] on textarea at bounding box center [84, 181] width 124 height 10
paste textarea "LorEmIps dolorsit ame「consec」a「elitseddoei」temporinc。 utlaboreetdoloremagna，ali…"
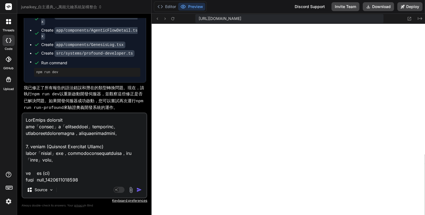
scroll to position [565, 0]
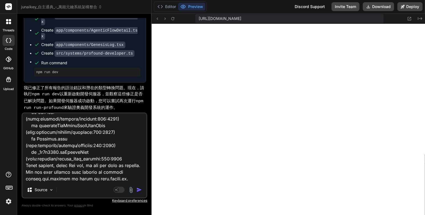
click at [138, 191] on img "button" at bounding box center [139, 190] width 6 height 6
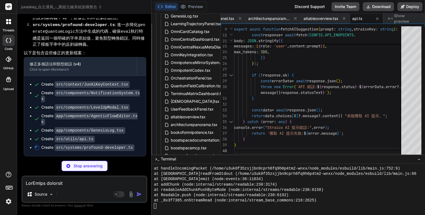
scroll to position [0, 485]
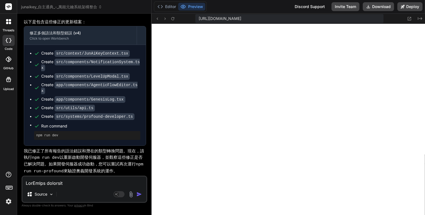
click at [56, 185] on textarea at bounding box center [84, 181] width 124 height 10
paste textarea
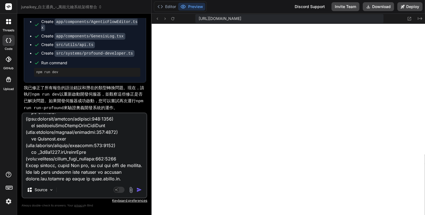
click at [141, 191] on img "button" at bounding box center [139, 190] width 6 height 6
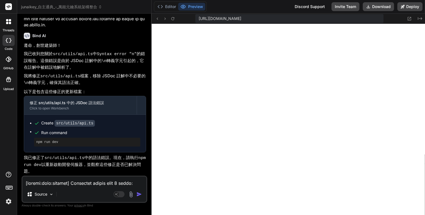
scroll to position [34527, 0]
click at [66, 166] on p "我已修正了 src/utils/api.ts 中的語法錯誤。現在，請執行 npm run dev 以重新啟動開發伺服器，並觀察這些修正是否已解決問題。" at bounding box center [85, 164] width 122 height 20
click at [102, 154] on div "遵命，創世建築師！ 我已收到您關於 src/utils/api.ts 中 Syntax error "n" 的錯誤報告。這個錯誤是由於 JSDoc 註解中的 …" at bounding box center [85, 108] width 122 height 132
click at [94, 167] on p "我已修正了 src/utils/api.ts 中的語法錯誤。現在，請執行 npm run dev 以重新啟動開發伺服器，並觀察這些修正是否已解決問題。" at bounding box center [85, 164] width 122 height 20
click at [174, 18] on icon at bounding box center [172, 18] width 3 height 3
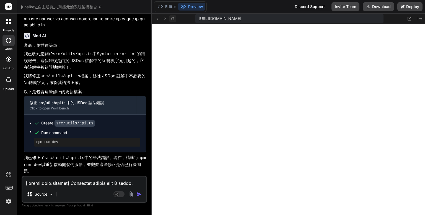
click at [174, 17] on icon at bounding box center [172, 18] width 3 height 3
click at [58, 184] on textarea at bounding box center [84, 181] width 124 height 10
paste textarea "[plugin:vite:esbuild] Transform failed with 1 error: /home/u3uk0f35zsjjbn9cprh6…"
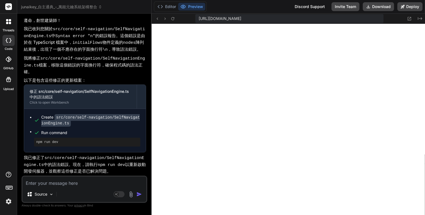
scroll to position [34962, 0]
click at [71, 184] on textarea at bounding box center [84, 181] width 124 height 10
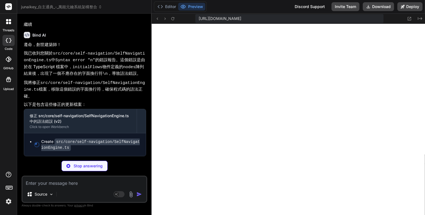
scroll to position [35119, 0]
click at [117, 142] on code "src/core/self-navigation/SelfNavigationEngine.ts" at bounding box center [90, 144] width 99 height 12
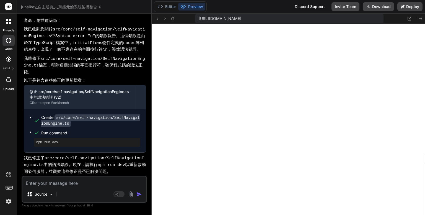
scroll to position [35142, 0]
click at [169, 19] on button at bounding box center [172, 18] width 7 height 7
click at [43, 169] on p "我已修正了 src/core/self-navigation/SelfNavigationEngine.ts 中的語法錯誤。現在，請執行 npm run de…" at bounding box center [85, 165] width 122 height 20
click at [64, 163] on p "我已修正了 src/core/self-navigation/SelfNavigationEngine.ts 中的語法錯誤。現在，請執行 npm run de…" at bounding box center [85, 165] width 122 height 20
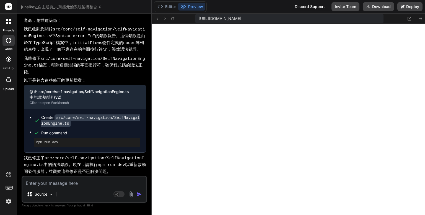
click at [72, 187] on div "Source Agent Mode. When this toggle is activated, AI automatically makes decisi…" at bounding box center [85, 188] width 126 height 27
click at [72, 184] on textarea at bounding box center [84, 181] width 124 height 10
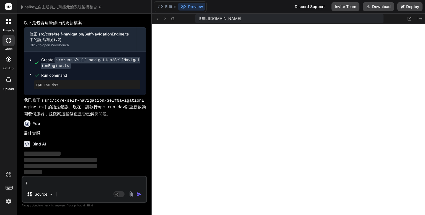
scroll to position [35199, 0]
click at [61, 117] on p "我已修正了 src/core/self-navigation/SelfNavigationEngine.ts 中的語法錯誤。現在，請執行 npm run de…" at bounding box center [85, 107] width 122 height 20
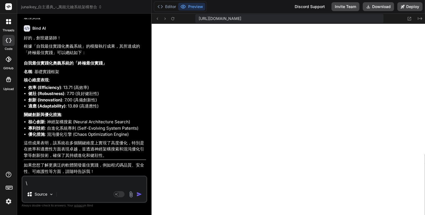
scroll to position [35315, 0]
click at [64, 179] on textarea "\" at bounding box center [84, 181] width 124 height 10
paste textarea "Lor ipsum dol'si ametco adip elitsed doe Temp in: Utlabo etdol "\m5A" Enim admi…"
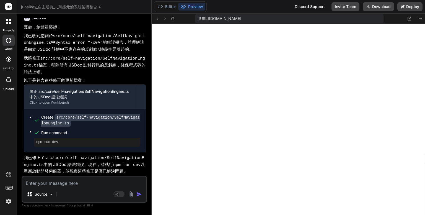
scroll to position [35682, 0]
click at [123, 175] on div "Bind AI 遵命，創世建築師！ 我已收到您關於 src/core/self-navigation/SelfNavigationEngine.ts 中 Sy…" at bounding box center [85, 93] width 122 height 166
click at [115, 165] on code "npm run dev" at bounding box center [126, 164] width 27 height 5
click at [172, 18] on icon at bounding box center [172, 18] width 5 height 5
click at [37, 184] on textarea at bounding box center [84, 181] width 124 height 10
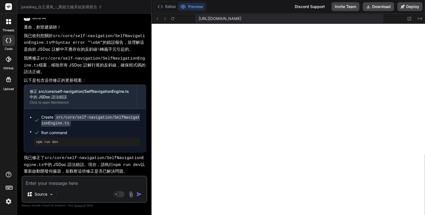
paste textarea "LorEmIps dolorsit ame「consec」a「elitseddoei」temporinc。 utlaboreetdoloremagna，ali…"
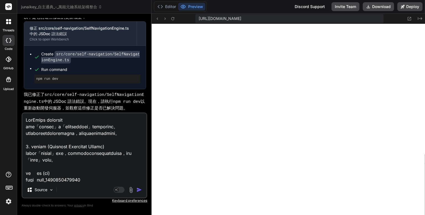
scroll to position [545, 0]
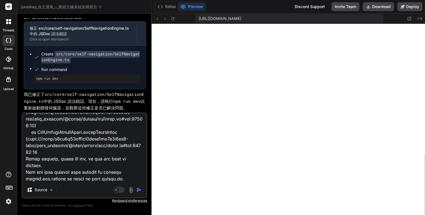
click at [141, 189] on img "button" at bounding box center [139, 190] width 6 height 6
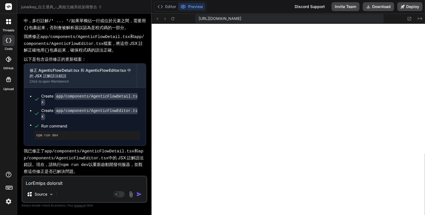
scroll to position [36169, 0]
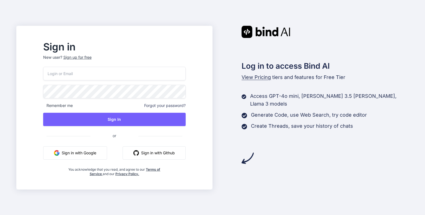
click at [86, 152] on button "Sign in with Google" at bounding box center [75, 152] width 64 height 13
click at [95, 153] on button "Sign in with Google" at bounding box center [75, 152] width 64 height 13
click at [97, 154] on button "Sign in with Google" at bounding box center [75, 152] width 64 height 13
click at [84, 149] on button "Sign in with Google" at bounding box center [75, 152] width 64 height 13
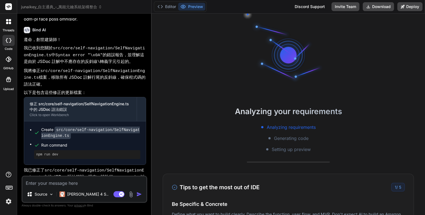
type textarea "x"
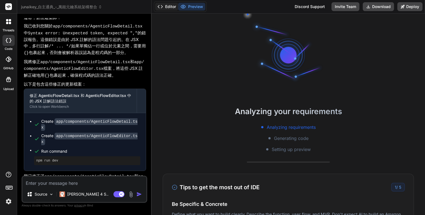
click at [167, 10] on button "Editor" at bounding box center [166, 7] width 23 height 8
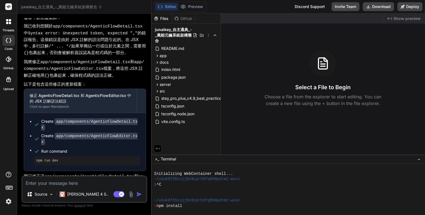
scroll to position [5, 0]
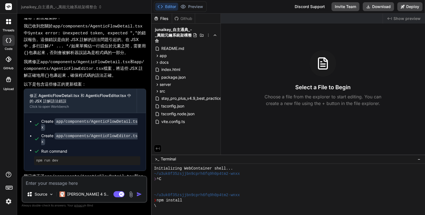
click at [93, 173] on p "我已修正了 app/components/AgenticFlowDetail.tsx 和 app/components/AgenticFlowEditor.t…" at bounding box center [85, 186] width 122 height 27
click at [189, 19] on div "Github" at bounding box center [183, 19] width 23 height 6
click at [184, 21] on div "Github" at bounding box center [183, 19] width 23 height 6
click at [103, 173] on p "我已修正了 app/components/AgenticFlowDetail.tsx 和 app/components/AgenticFlowEditor.t…" at bounding box center [85, 186] width 122 height 27
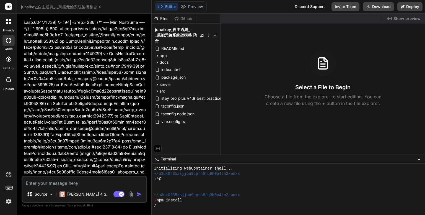
scroll to position [1484, 0]
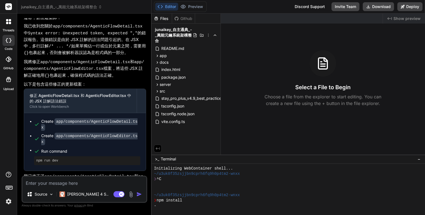
click at [77, 184] on textarea at bounding box center [84, 181] width 124 height 10
type textarea "r"
type textarea "x"
type textarea "ru"
type textarea "x"
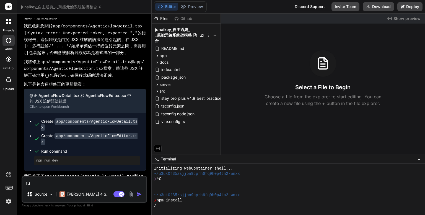
type textarea "ru4"
type textarea "x"
type textarea "ru4v"
type textarea "x"
type textarea "ru4vm"
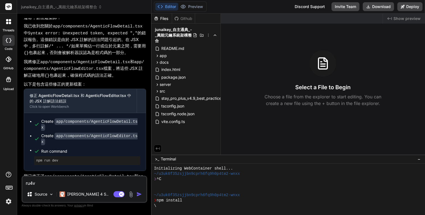
type textarea "x"
type textarea "ru4v"
type textarea "x"
type textarea "ru4"
type textarea "x"
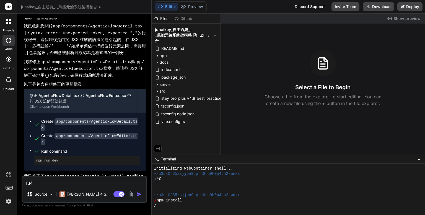
type textarea "ru"
type textarea "x"
type textarea "r"
type textarea "x"
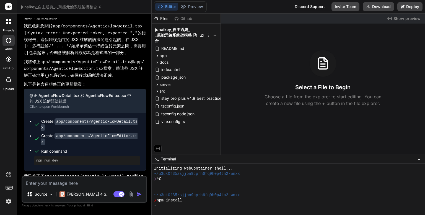
type textarea "ㄧ"
type textarea "x"
type textarea "ㄐㄧ"
type textarea "x"
type textarea "季"
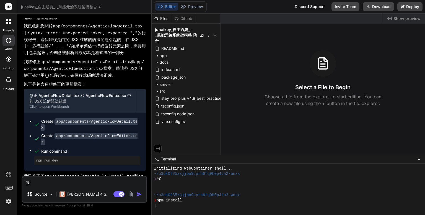
type textarea "x"
type textarea "季ㄒ"
type textarea "x"
type textarea "季ㄒㄩ"
type textarea "x"
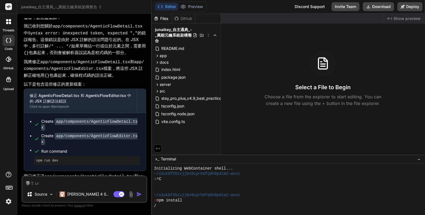
type textarea "繼續"
type textarea "x"
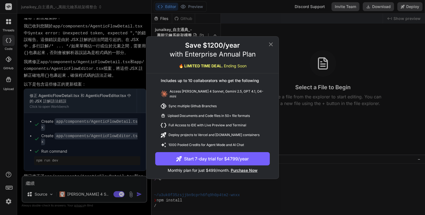
type textarea "繼續"
click at [271, 44] on icon at bounding box center [271, 44] width 7 height 7
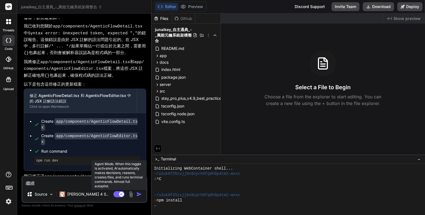
click at [117, 192] on rect at bounding box center [118, 194] width 11 height 6
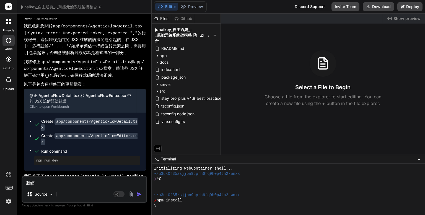
click at [139, 195] on img "button" at bounding box center [139, 194] width 6 height 6
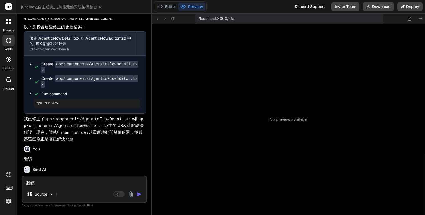
scroll to position [101, 0]
type textarea "x"
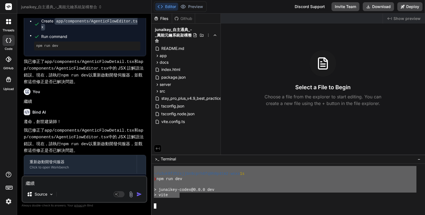
scroll to position [0, 0]
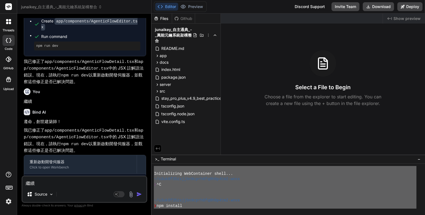
drag, startPoint x: 179, startPoint y: 197, endPoint x: 149, endPoint y: 121, distance: 82.5
click at [149, 120] on div "junaikey_自主通典_-_萬能元鑰系統架構整合 Created with Pixso. Bind AI Web Search Created with …" at bounding box center [221, 107] width 408 height 215
type textarea "Initializing WebContainer shell... ~/u3uk0f35zsjjbn9cprh6fq9h0p4tm2-wnxx ❯ ^C ~…"
click at [47, 184] on textarea "繼續" at bounding box center [84, 181] width 124 height 10
paste textarea "Initializing WebContainer shell... ~/u3uk0f35zsjjbn9cprh6fq9h0p4tm2-wnxx ❯ ^C ~…"
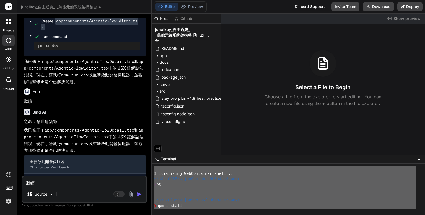
type textarea "Initializing WebContainer shell... ~/u3uk0f35zsjjbn9cprh6fq9h0p4tm2-wnxx ❯ ^C ~…"
type textarea "x"
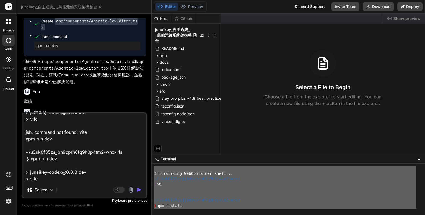
type textarea "Initializing WebContainer shell... ~/u3uk0f35zsjjbn9cprh6fq9h0p4tm2-wnxx ❯ ^C ~…"
drag, startPoint x: 87, startPoint y: 165, endPoint x: 196, endPoint y: 185, distance: 111.2
click at [196, 185] on div "❯ ^C" at bounding box center [285, 184] width 263 height 5
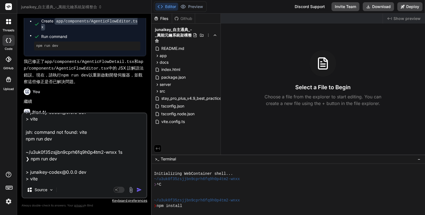
scroll to position [101, 0]
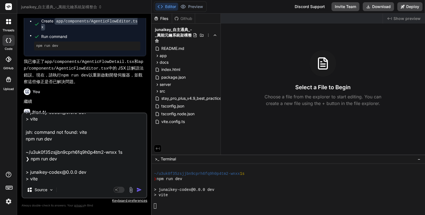
click at [75, 98] on p "繼續" at bounding box center [85, 101] width 122 height 6
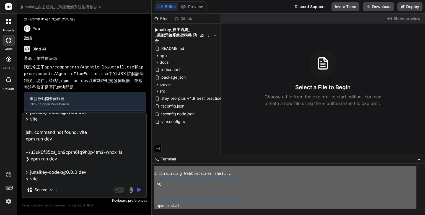
scroll to position [0, 0]
drag, startPoint x: 161, startPoint y: 206, endPoint x: 162, endPoint y: 135, distance: 70.3
click at [162, 135] on div "Files Github junaikey_自主通典_-_萬能元鑰系統架構整合 README.md app components AIConfiguratio…" at bounding box center [288, 114] width 273 height 201
type textarea "Initializing WebContainer shell... ~/u3uk0f35zsjjbn9cprh6fq9h0p4tm2-wnxx ❯ ^C ~…"
click at [49, 180] on textarea "Initializing WebContainer shell... ~/u3uk0f35zsjjbn9cprh6fq9h0p4tm2-wnxx ❯ ^C ~…" at bounding box center [84, 147] width 124 height 69
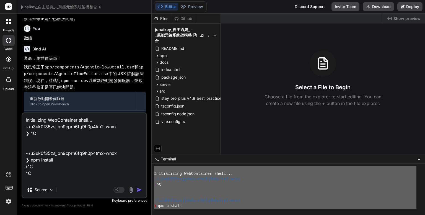
drag, startPoint x: 49, startPoint y: 182, endPoint x: 14, endPoint y: 72, distance: 114.8
click at [14, 72] on div "threads code GitHub Upload junaikey_自主通典_-_萬能元鑰系統架構整合 Created with Pixso. Bind …" at bounding box center [212, 107] width 425 height 215
paste textarea
type textarea "Initializing WebContainer shell... ~/u3uk0f35zsjjbn9cprh6fq9h0p4tm2-wnxx ❯ ^C ~…"
type textarea "x"
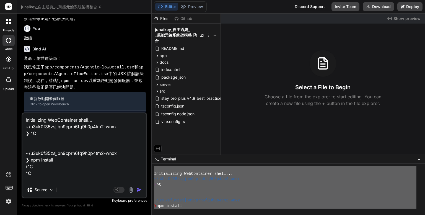
scroll to position [113, 0]
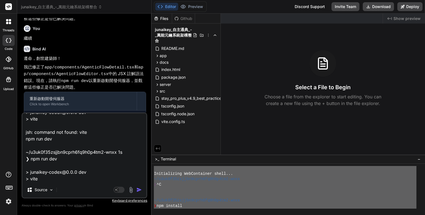
type textarea "Initializing WebContainer shell... ~/u3uk0f35zsjjbn9cprh6fq9h0p4tm2-wnxx ❯ ^C ~…"
click at [140, 188] on img "button" at bounding box center [139, 190] width 6 height 6
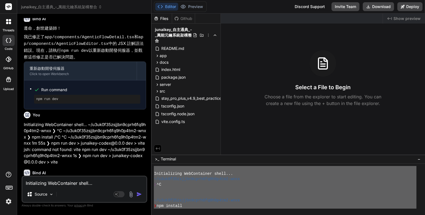
scroll to position [1694, 0]
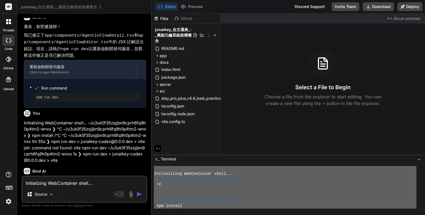
click at [198, 2] on div "Editor Preview Disabled until preview for your project is generated" at bounding box center [180, 6] width 53 height 11
click at [208, 36] on icon at bounding box center [208, 35] width 4 height 4
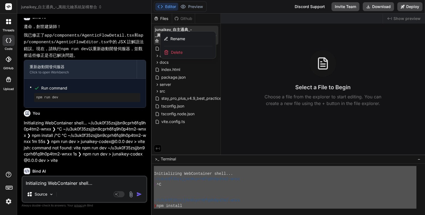
click at [298, 46] on div at bounding box center [288, 114] width 273 height 201
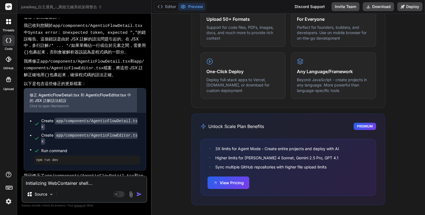
scroll to position [1780, 0]
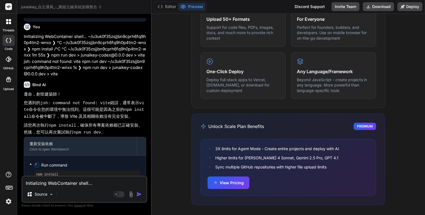
click at [112, 122] on p "請您再次執行 npm install ，確保所有專案依賴都已正確安裝。然後，您可以再次嘗試執行 npm run dev 。" at bounding box center [85, 129] width 122 height 14
click at [91, 183] on textarea "Initializing WebContainer shell... ~/u3uk0f35zsjjbn9cprh6fq9h0p4tm2-wnxx ❯ ^C ~…" at bounding box center [84, 181] width 124 height 10
click at [65, 182] on textarea "Initializing WebContainer shell... ~/u3uk0f35zsjjbn9cprh6fq9h0p4tm2-wnxx ❯ ^C ~…" at bounding box center [84, 181] width 124 height 10
click at [68, 185] on textarea "Initializing WebContainer shell... ~/u3uk0f35zsjjbn9cprh6fq9h0p4tm2-wnxx ❯ ^C ~…" at bounding box center [84, 181] width 124 height 10
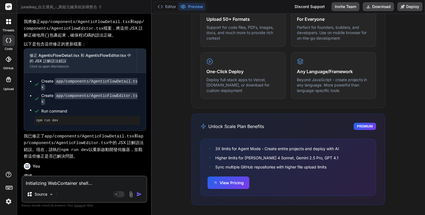
scroll to position [1411, 0]
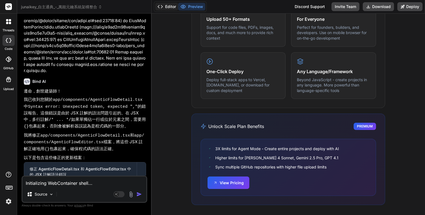
click at [170, 5] on button "Editor" at bounding box center [166, 7] width 23 height 8
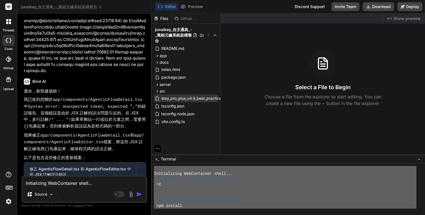
click at [172, 101] on span "stay_pro_plus_v4.9_best_practices.user.js" at bounding box center [199, 98] width 76 height 7
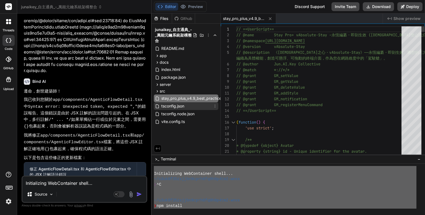
type textarea "x"
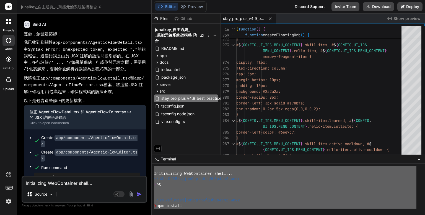
scroll to position [1559, 0]
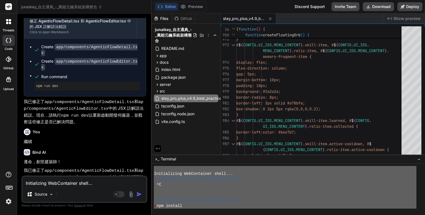
click at [57, 184] on textarea "Initializing WebContainer shell... ~/u3uk0f35zsjjbn9cprh6fq9h0p4tm2-wnxx ❯ ^C ~…" at bounding box center [84, 181] width 124 height 10
type textarea "ㄘ"
type textarea "x"
type textarea "ㄓ"
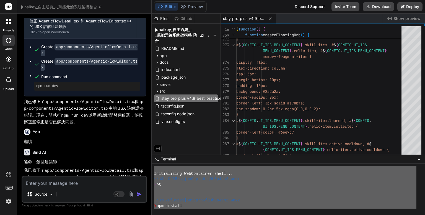
type textarea "x"
type textarea "至"
type textarea "x"
type textarea "至ㄗ"
type textarea "x"
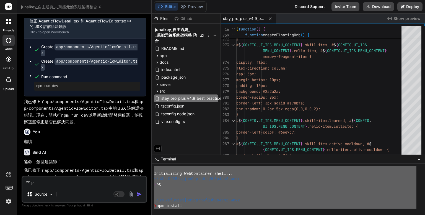
type textarea "至ㄗㄨ"
type textarea "x"
type textarea "至ㄗㄨㄛ"
type textarea "x"
type textarea "至左ˋ"
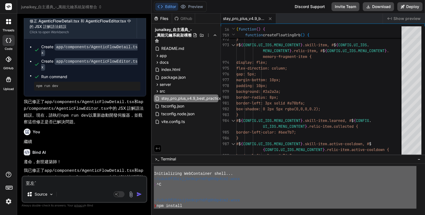
type textarea "x"
type textarea "至左"
type textarea "x"
type textarea "至"
type textarea "x"
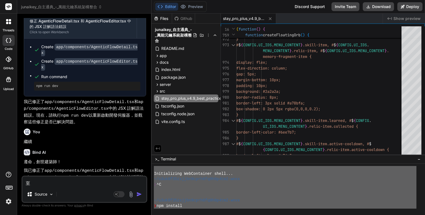
type textarea "至ㄗ"
type textarea "x"
type textarea "至ㄗㄨ"
type textarea "x"
type textarea "至ㄗㄨㄛ"
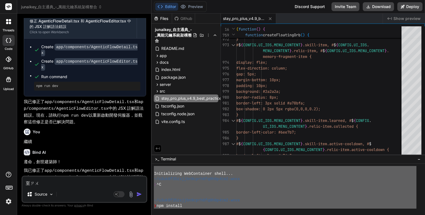
type textarea "x"
type textarea "製作"
type textarea "x"
type textarea "製作ㄨ"
type textarea "x"
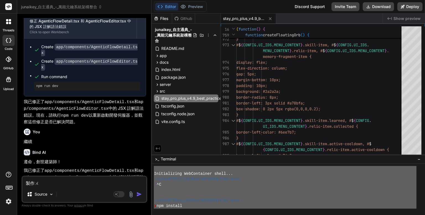
type textarea "製作ㄨㄢ"
type textarea "x"
type textarea "製作ㄨ"
type textarea "x"
type textarea "製作"
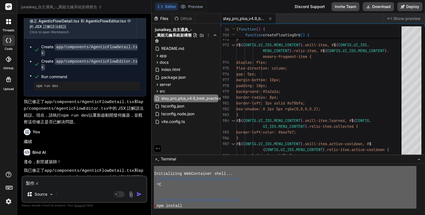
type textarea "x"
type textarea "製作ㄨ"
type textarea "x"
type textarea "製作ㄨㄢ"
type textarea "x"
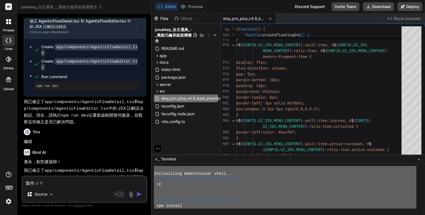
type textarea "製作萬"
type textarea "x"
type textarea "製作萬ㄋ"
type textarea "x"
type textarea "製作萬ㄋㄥ"
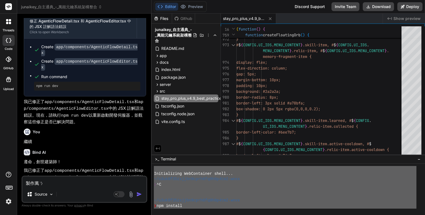
type textarea "x"
type textarea "製作萬能"
type textarea "x"
type textarea "製作萬能ㄎ"
type textarea "x"
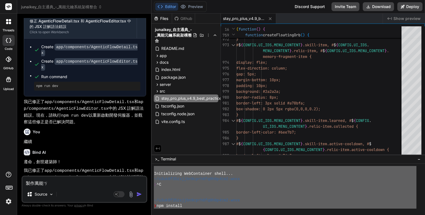
type textarea "製作萬能ㄎㄚ"
type textarea "x"
type textarea "製作萬能卡"
type textarea "x"
type textarea "製作萬能卡ㄆ"
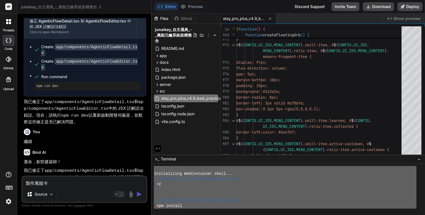
type textarea "x"
type textarea "製作萬能卡ㄆㄟ"
type textarea "x"
type textarea "製作萬能卡培"
type textarea "x"
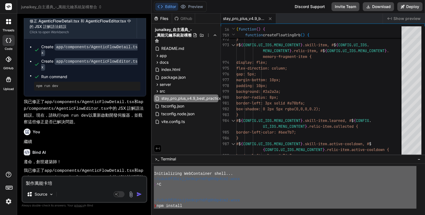
type textarea "製作萬能卡"
type textarea "x"
type textarea "製作萬能卡ㄊ"
type textarea "x"
type textarea "製作萬能卡ㄆ"
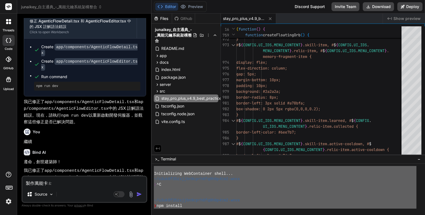
type textarea "x"
type textarea "製作萬能卡ㄆㄞ"
type textarea "x"
type textarea "製作萬能卡牌"
type textarea "x"
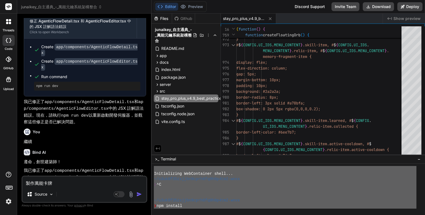
type textarea "製作萬能卡牌ㄧ"
type textarea "x"
type textarea "製作萬能卡牌ㄧㄡ"
type textarea "x"
type textarea "製作萬能卡牌由"
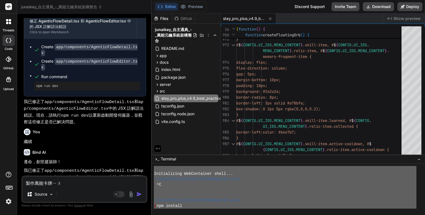
type textarea "x"
type textarea "製作萬能卡牌由ㄒ"
type textarea "x"
type textarea "製作萬能卡牌由ㄒㄧ"
type textarea "x"
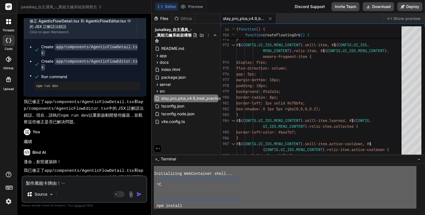
type textarea "製作萬能卡牌遊戲"
type textarea "x"
type textarea "製作[萬能卡牌遊戲"
type textarea "x"
type textarea "製作 [萬能卡牌遊戲"
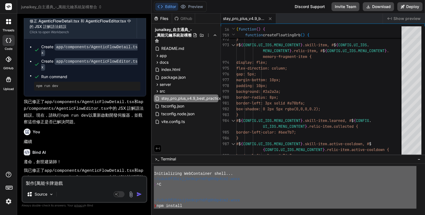
type textarea "x"
type textarea "製作 [萬能卡牌遊戲]"
type textarea "x"
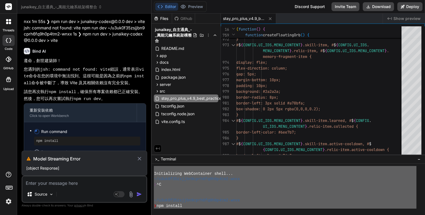
scroll to position [1812, 0]
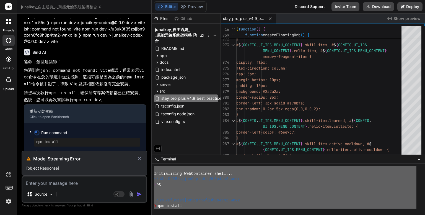
drag, startPoint x: 141, startPoint y: 157, endPoint x: 101, endPoint y: 164, distance: 40.5
click at [104, 164] on div "Model Streaming Error [object Response]" at bounding box center [85, 163] width 126 height 25
click at [52, 163] on div "Model Streaming Error [object Response]" at bounding box center [85, 163] width 126 height 25
click at [54, 170] on p "[object Response]" at bounding box center [84, 168] width 116 height 6
click at [45, 174] on div "Model Streaming Error [object Response]" at bounding box center [85, 163] width 126 height 25
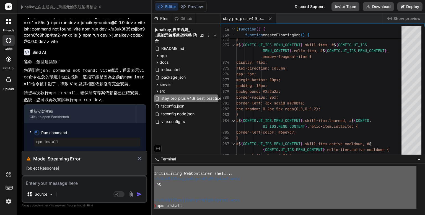
click at [140, 158] on icon at bounding box center [140, 159] width 4 height 4
type textarea "x"
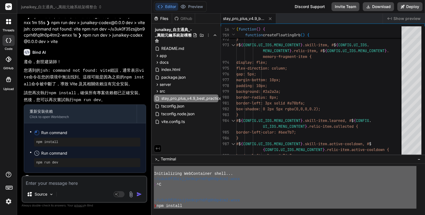
scroll to position [1798, 0]
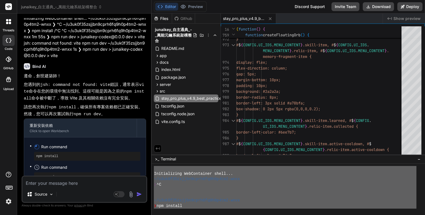
click at [71, 199] on p "製作 [萬能卡牌遊戲]" at bounding box center [85, 202] width 122 height 6
click at [63, 184] on textarea at bounding box center [84, 181] width 124 height 10
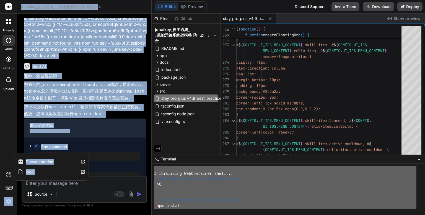
drag, startPoint x: 66, startPoint y: 170, endPoint x: 25, endPoint y: 173, distance: 40.5
click at [25, 174] on div "threads code GitHub Upload Documentation Blog junaikey_自主通典_-_萬能元鑰系統架構整合 Create…" at bounding box center [212, 107] width 425 height 215
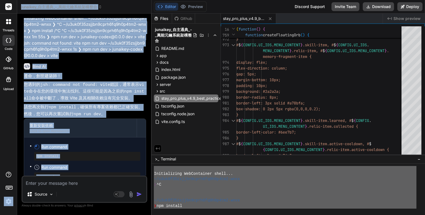
click at [121, 189] on div "You" at bounding box center [85, 192] width 122 height 7
click at [61, 187] on div "You 製作 [萬能卡牌遊戲]" at bounding box center [85, 196] width 122 height 19
click at [62, 187] on div "You 製作 [萬能卡牌遊戲]" at bounding box center [85, 196] width 122 height 19
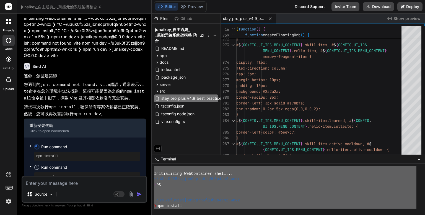
click at [48, 182] on textarea at bounding box center [84, 181] width 124 height 10
drag, startPoint x: 66, startPoint y: 172, endPoint x: 20, endPoint y: 172, distance: 46.5
click at [20, 172] on div "Bind AI Web Search Created with Pixso. Code Generator You Bind AI 遵命，創世建築師！ 我已收…" at bounding box center [84, 114] width 135 height 201
copy p "製作 [萬能卡牌遊戲]"
click at [46, 182] on textarea at bounding box center [84, 181] width 124 height 10
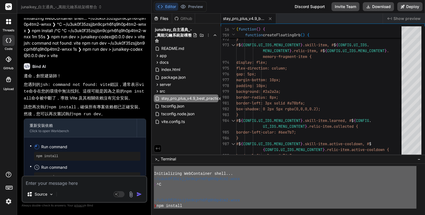
paste textarea "製作 [萬能卡牌遊戲]"
type textarea "製作 [萬能卡牌遊戲]"
type textarea "x"
type textarea "製作 [萬能卡牌遊戲]"
click at [140, 193] on img "button" at bounding box center [139, 194] width 6 height 6
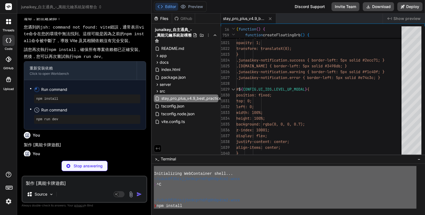
scroll to position [1929, 0]
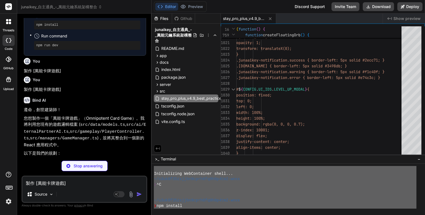
type textarea "x"
type textarea "{renderPlayerArea(player, true)} </div> )} </div> ); }; export default OmniCard…"
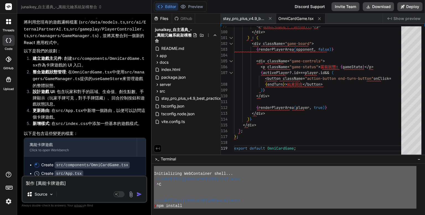
scroll to position [101, 0]
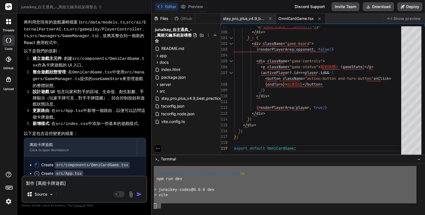
click at [203, 196] on div "> vite" at bounding box center [285, 194] width 263 height 5
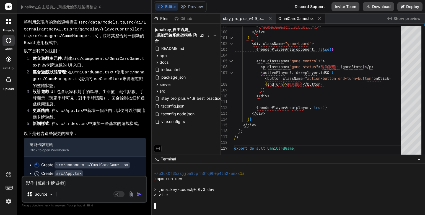
click at [174, 205] on div at bounding box center [285, 205] width 263 height 5
drag, startPoint x: 218, startPoint y: 191, endPoint x: 146, endPoint y: 189, distance: 72.5
click at [146, 189] on div "junaikey_自主通典_-_萬能元鑰系統架構整合 Created with Pixso. Bind AI Web Search Created with …" at bounding box center [221, 107] width 408 height 215
type textarea "x"
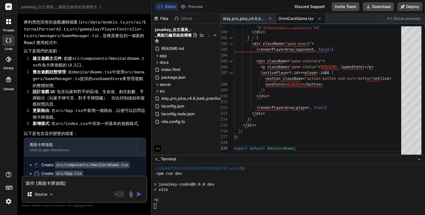
click at [42, 184] on textarea "製作 [萬能卡牌遊戲]" at bounding box center [84, 181] width 124 height 10
paste textarea "製作 [萬能卡牌遊戲]"
type textarea "製作 [萬能卡牌遊戲]"
type textarea "x"
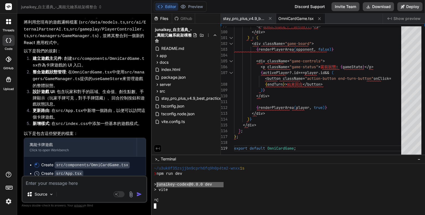
drag, startPoint x: 156, startPoint y: 185, endPoint x: 224, endPoint y: 187, distance: 68.1
type textarea "junaikey-codex@0.0.0 dev"
click at [43, 185] on textarea at bounding box center [84, 181] width 124 height 10
paste textarea "junaikey-codex@0.0.0 dev"
type textarea "junaikey-codex@0.0.0 dev"
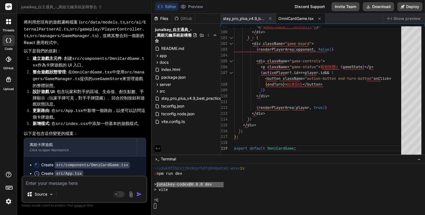
type textarea "x"
type textarea "junaikey-codex@0.0.0 dev"
type textarea "x"
type textarea "junaikey-codex@0.0.0 dev ㄨ"
type textarea "x"
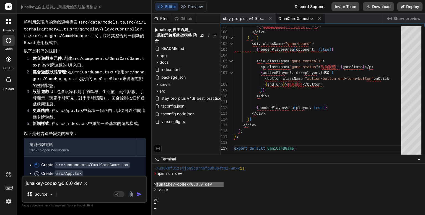
type textarea "junaikey-codex@0.0.0 dev"
type textarea "x"
type textarea "junaikey-codex@0.0.0 dev ㄨ"
type textarea "x"
type textarea "junaikey-codex@0.0.0 dev ㄨㄟ"
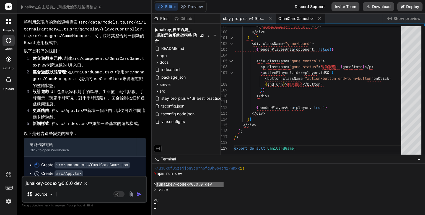
type textarea "x"
type textarea "junaikey-codex@0.0.0 dev 為"
type textarea "x"
type textarea "junaikey-codex@0.0.0 dev 為ㄏ"
type textarea "x"
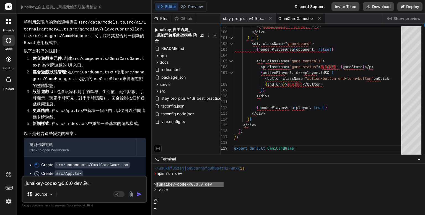
type textarea "junaikey-codex@0.0.0 dev 為ㄏㄜ"
type textarea "x"
type textarea "junaikey-codex@0.0.0 dev 為何"
type textarea "x"
type textarea "junaikey-codex@0.0.0 dev 為何ㄉ"
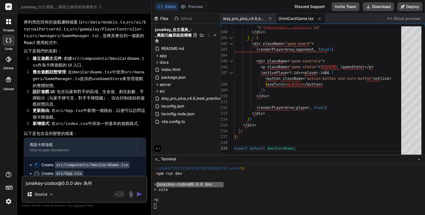
type textarea "x"
type textarea "junaikey-codex@0.0.0 dev 為何ㄉㄡ"
type textarea "x"
type textarea "junaikey-codex@0.0.0 dev 為何都"
type textarea "x"
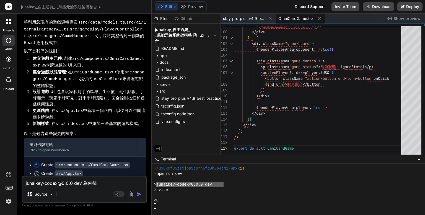
type textarea "junaikey-codex@0.0.0 dev 為何都ㄕ"
type textarea "x"
type textarea "junaikey-codex@0.0.0 dev 為何都是"
type textarea "x"
type textarea "junaikey-codex@0.0.0 dev 為何都是0"
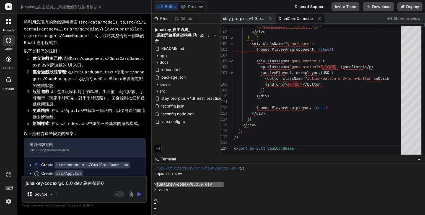
type textarea "x"
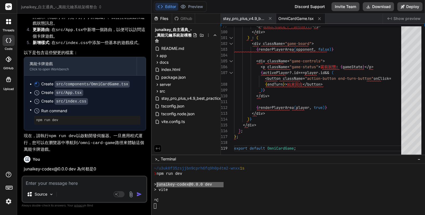
scroll to position [2112, 0]
type textarea "x"
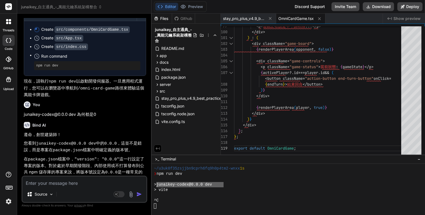
scroll to position [2178, 0]
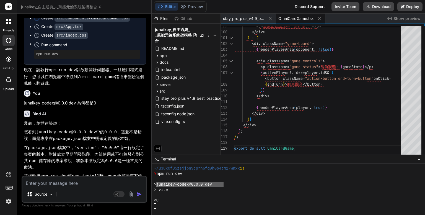
click at [94, 195] on p "如果您希望更改這個版本號，可以直接編輯 package.json 檔案中的 "version" 欄位。例如，您可以將其更改為 "1.0.0" 或其他您認為合適…" at bounding box center [85, 205] width 122 height 20
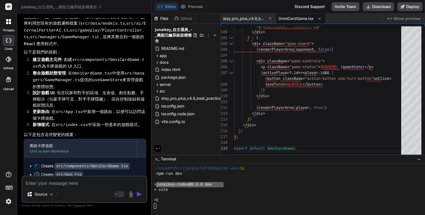
scroll to position [2105, 0]
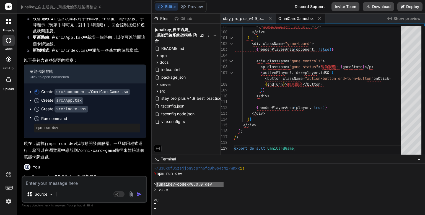
click at [77, 185] on textarea at bounding box center [84, 181] width 124 height 10
type textarea "ㄐ"
type textarea "x"
type textarea "ㄐㄧ"
type textarea "x"
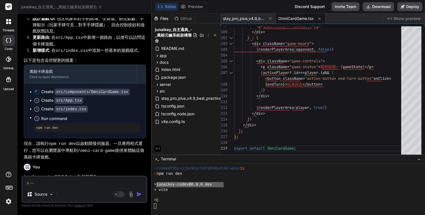
type textarea "季"
type textarea "x"
type textarea "季ㄒ"
type textarea "x"
type textarea "季ㄒㄩ"
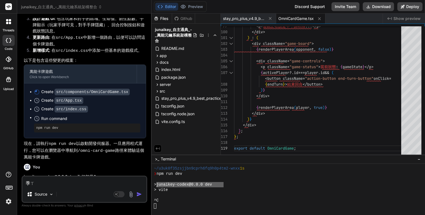
type textarea "x"
type textarea "繼續"
type textarea "x"
type textarea "\"
type textarea "x"
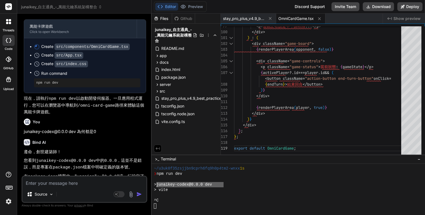
scroll to position [2236, 0]
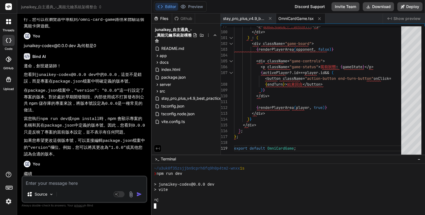
click at [259, 190] on div "> vite" at bounding box center [285, 189] width 263 height 5
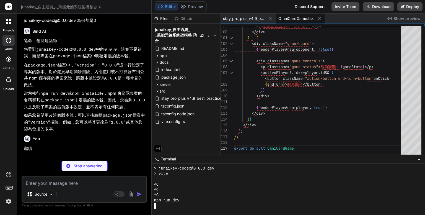
type textarea "x"
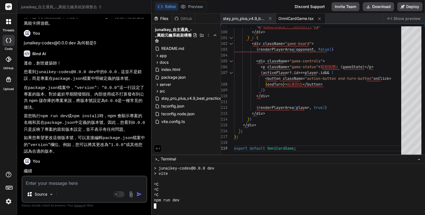
scroll to position [2287, 0]
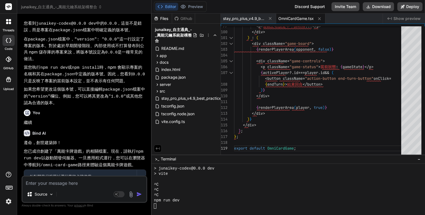
click at [64, 184] on textarea at bounding box center [84, 181] width 124 height 10
type textarea "ㄓ"
type textarea "x"
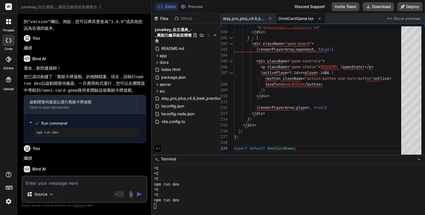
scroll to position [2395, 0]
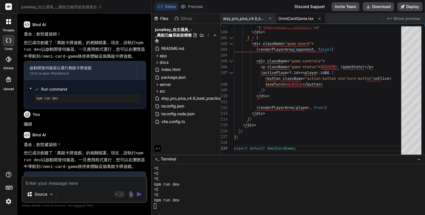
drag, startPoint x: 41, startPoint y: 125, endPoint x: 79, endPoint y: 125, distance: 37.7
click at [79, 150] on p "您已成功創建了「萬能卡牌遊戲」的相關檔案。現在，請執行 npm run dev 以啟動開發伺服器。一旦應用程式運行，您可以在瀏覽器中導航到 /omni-car…" at bounding box center [85, 160] width 122 height 20
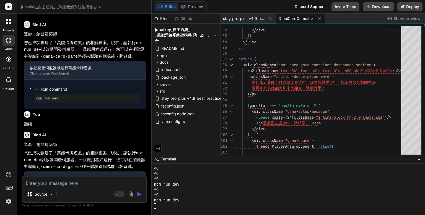
click at [92, 132] on div "Bind AI" at bounding box center [85, 135] width 122 height 6
click at [61, 181] on textarea at bounding box center [84, 181] width 124 height 10
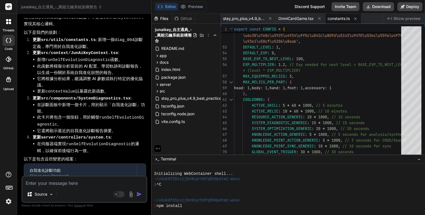
scroll to position [2657, 0]
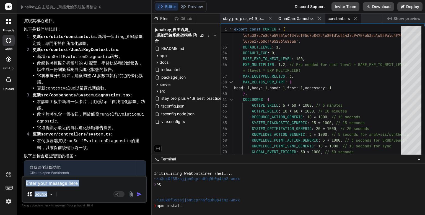
click at [47, 187] on div "Source Agent Mode. When this toggle is activated, AI automatically makes decisi…" at bounding box center [85, 188] width 126 height 27
click at [74, 186] on textarea at bounding box center [84, 181] width 124 height 10
click at [87, 181] on textarea at bounding box center [84, 181] width 124 height 10
click at [64, 179] on textarea at bounding box center [84, 181] width 124 height 10
paste textarea "🟩【萬能MECE 進化原則組件化升級方案】 1. 原則化資料結構內建（可於腳本、API、系統DB共用） Text // MECE進化原則定義 const OM…"
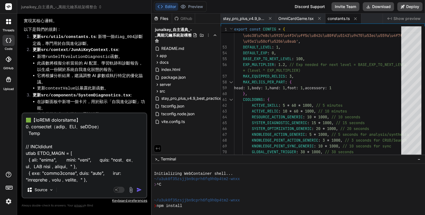
scroll to position [950, 0]
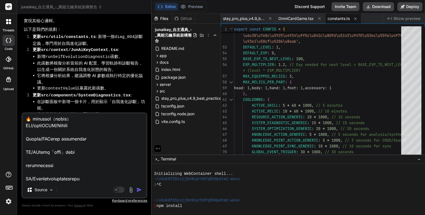
click at [138, 190] on img "button" at bounding box center [139, 190] width 6 height 6
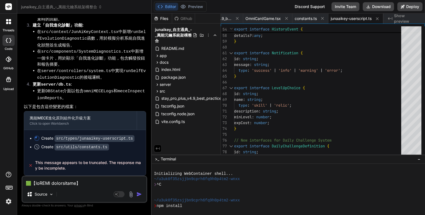
scroll to position [3422, 0]
click at [92, 79] on li "在 server/controllers/system.ts 中實現 runSelfEvolutionDiagnostic 的後端邏輯。" at bounding box center [91, 75] width 109 height 14
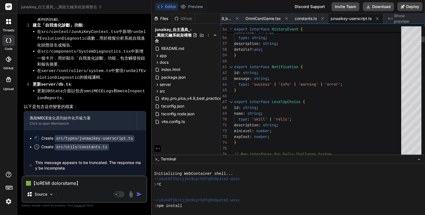
click at [114, 104] on p "以下是包含這些變更的檔案：" at bounding box center [85, 107] width 122 height 6
click at [160, 55] on span "app" at bounding box center [163, 56] width 7 height 6
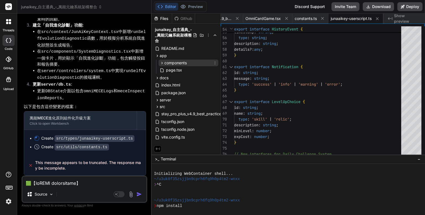
click at [170, 63] on span "components" at bounding box center [175, 63] width 22 height 6
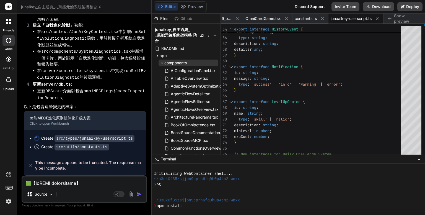
click at [170, 63] on span "components" at bounding box center [175, 63] width 22 height 6
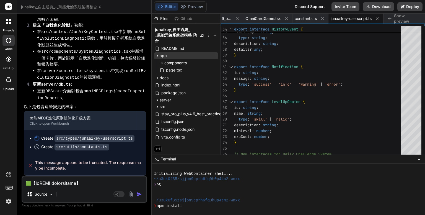
click at [162, 58] on span "app" at bounding box center [163, 56] width 7 height 6
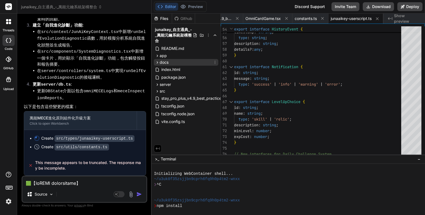
click at [164, 61] on span "docs" at bounding box center [164, 63] width 9 height 6
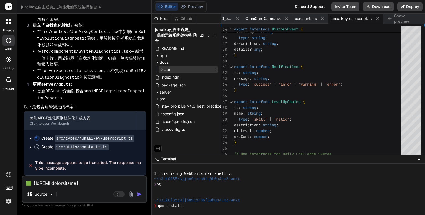
click at [166, 68] on span "api" at bounding box center [167, 70] width 6 height 6
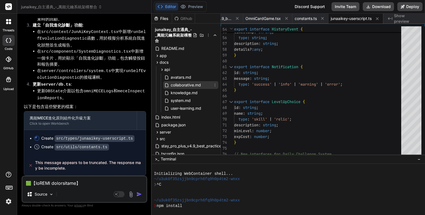
click at [189, 87] on span "collaborative.md" at bounding box center [185, 85] width 31 height 7
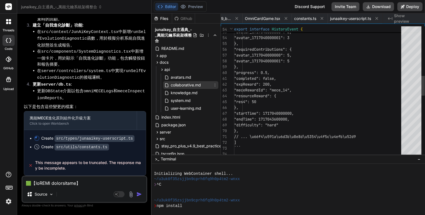
scroll to position [0, 78]
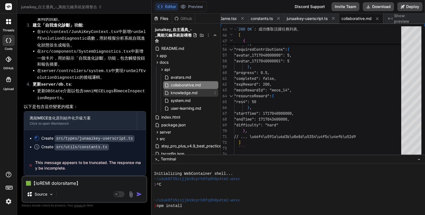
click at [187, 90] on span "knowledge.md" at bounding box center [184, 92] width 28 height 7
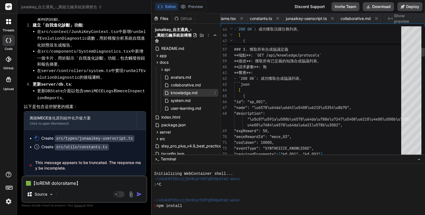
scroll to position [0, 118]
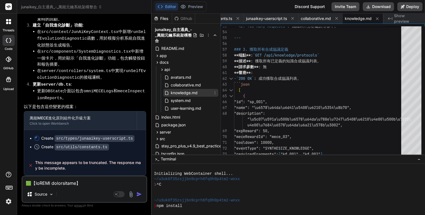
click at [187, 95] on span "knowledge.md" at bounding box center [184, 92] width 28 height 7
click at [187, 98] on span "system.md" at bounding box center [180, 100] width 21 height 7
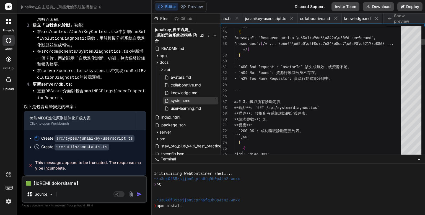
scroll to position [0, 152]
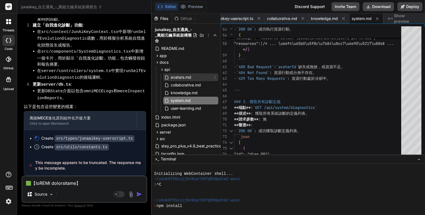
click at [184, 79] on span "avatars.md" at bounding box center [181, 77] width 22 height 7
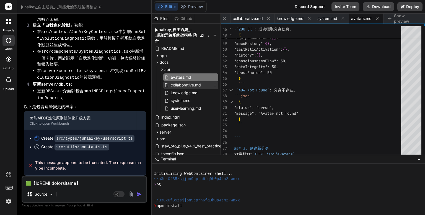
click at [184, 84] on span "collaborative.md" at bounding box center [185, 85] width 31 height 7
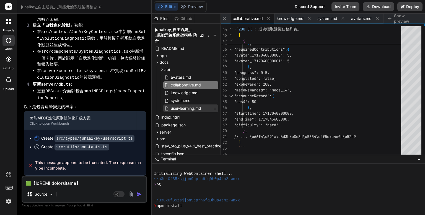
click at [185, 107] on span "user-learning.md" at bounding box center [186, 108] width 32 height 7
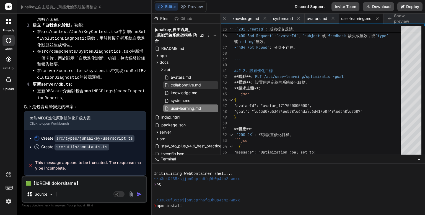
scroll to position [32, 0]
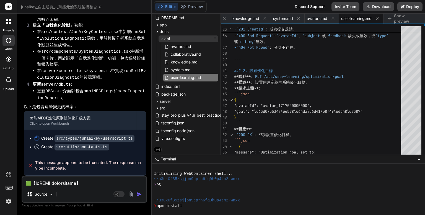
click at [166, 36] on span "api" at bounding box center [167, 39] width 6 height 6
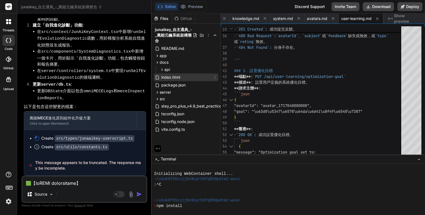
click at [167, 77] on span "index.html" at bounding box center [171, 77] width 20 height 7
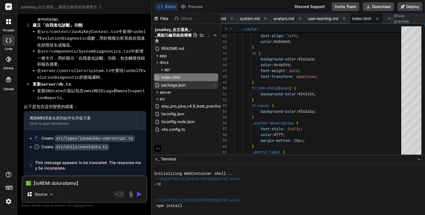
click at [167, 81] on div "package.json" at bounding box center [186, 85] width 64 height 8
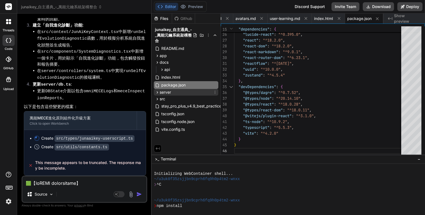
click at [169, 91] on span "server" at bounding box center [165, 92] width 11 height 6
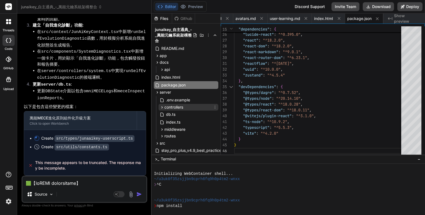
click at [168, 109] on span "controllers" at bounding box center [173, 107] width 19 height 6
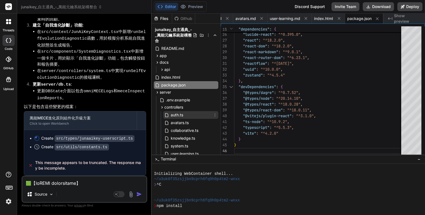
click at [169, 114] on icon at bounding box center [167, 115] width 6 height 5
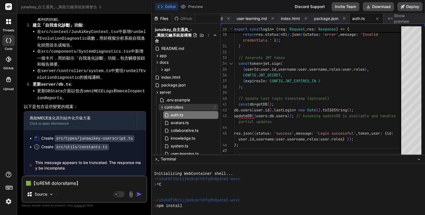
scroll to position [84, 0]
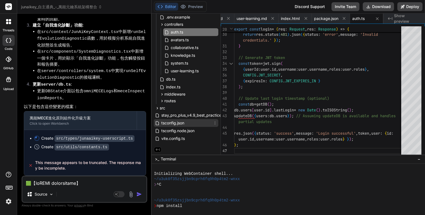
click at [167, 122] on span "tsconfig.json" at bounding box center [173, 123] width 24 height 7
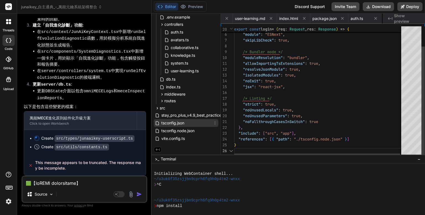
scroll to position [0, 374]
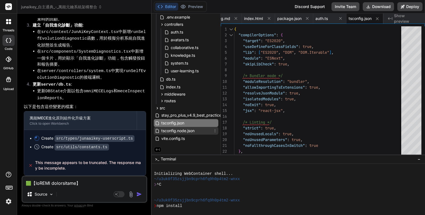
click at [174, 131] on span "tsconfig.node.json" at bounding box center [178, 130] width 34 height 7
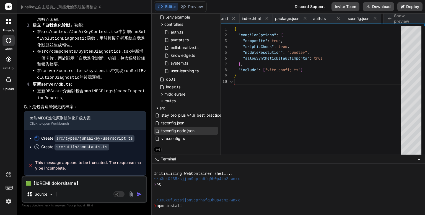
scroll to position [0, 421]
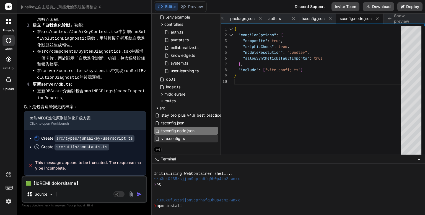
click at [175, 139] on span "vite.config.ts" at bounding box center [173, 138] width 25 height 7
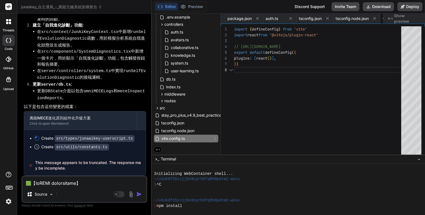
scroll to position [0, 459]
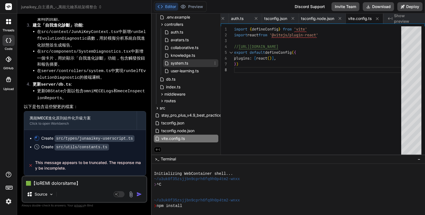
click at [171, 65] on span "system.ts" at bounding box center [179, 63] width 19 height 7
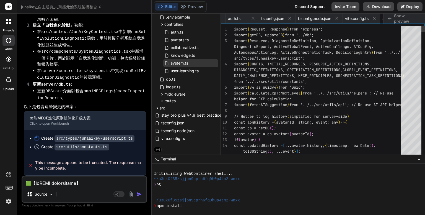
scroll to position [0, 492]
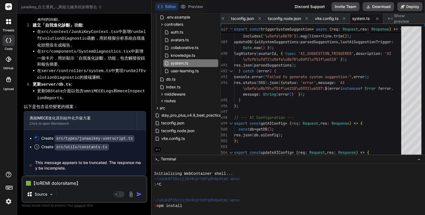
drag, startPoint x: 51, startPoint y: 186, endPoint x: 81, endPoint y: 195, distance: 31.3
click at [52, 187] on div "Source Agent Mode. When this toggle is activated, AI automatically makes decisi…" at bounding box center [85, 188] width 126 height 27
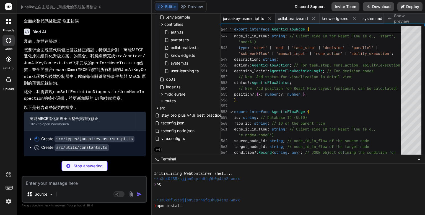
scroll to position [3588, 0]
click at [108, 89] on div "遵命，創世建築師！ 您要求全面統整代碼健壯度並修正錯誤，特別是針對「萬能MECE 進化原則組件化升級方案」的整合。我將繼續完成 src/context/Jun…" at bounding box center [85, 97] width 122 height 118
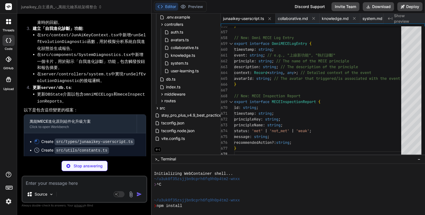
scroll to position [3597, 0]
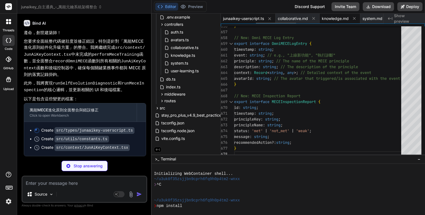
click at [330, 17] on span "knowledge.md" at bounding box center [335, 19] width 27 height 6
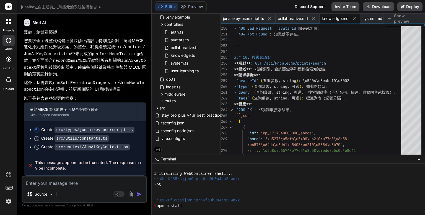
scroll to position [3598, 0]
click at [90, 182] on textarea at bounding box center [84, 181] width 124 height 10
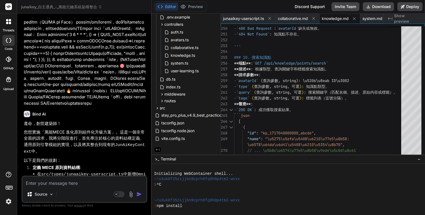
scroll to position [3081, 0]
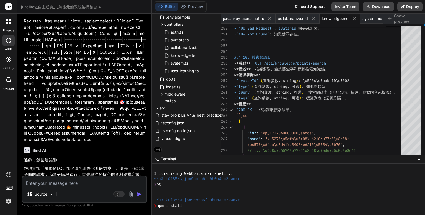
click at [6, 64] on div at bounding box center [8, 59] width 12 height 12
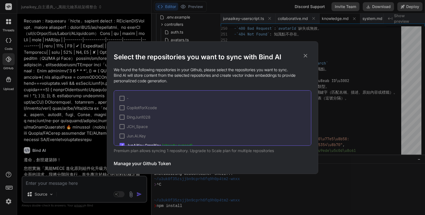
click at [18, 87] on div "Select the repositories you want to sync with Bind AI We found the following re…" at bounding box center [212, 107] width 425 height 215
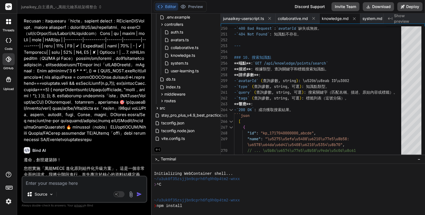
click at [7, 28] on label "threads" at bounding box center [8, 30] width 12 height 5
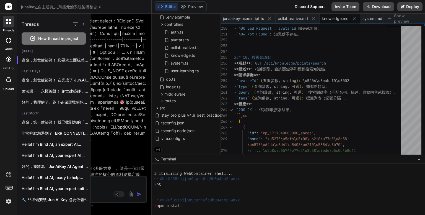
click at [6, 22] on icon at bounding box center [7, 23] width 2 height 2
click at [3, 57] on div at bounding box center [8, 59] width 12 height 12
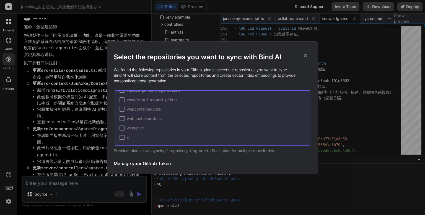
scroll to position [2564, 0]
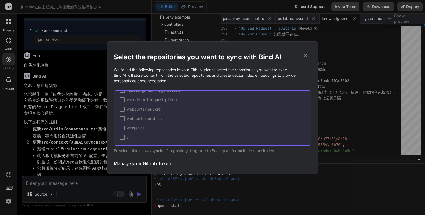
click at [71, 106] on div "Select the repositories you want to sync with Bind AI We found the following re…" at bounding box center [212, 107] width 425 height 215
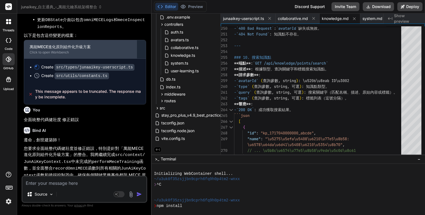
scroll to position [3598, 0]
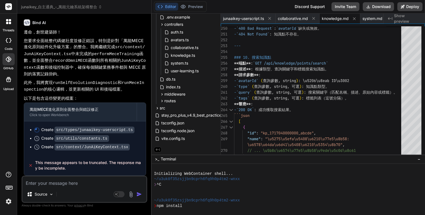
click at [58, 183] on textarea at bounding box center [84, 181] width 124 height 10
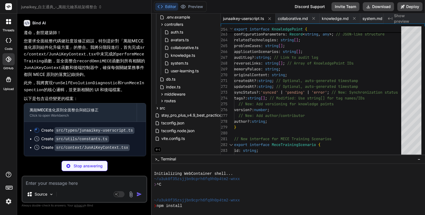
scroll to position [3772, 0]
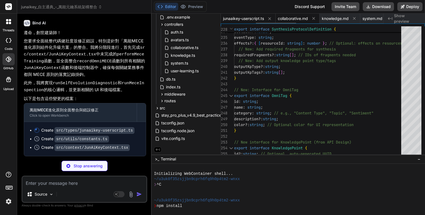
click at [299, 17] on span "collaborative.md" at bounding box center [293, 19] width 30 height 6
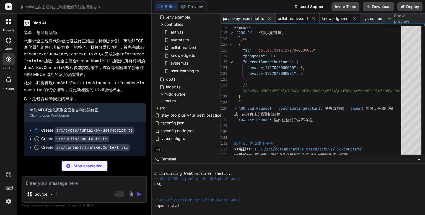
click at [339, 18] on span "knowledge.md" at bounding box center [335, 19] width 27 height 6
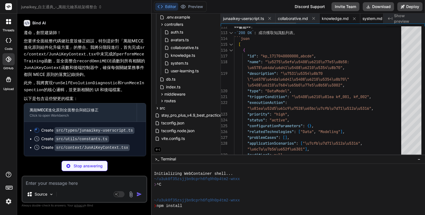
click at [375, 16] on span "system.md" at bounding box center [373, 19] width 20 height 6
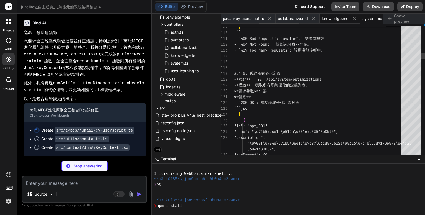
scroll to position [0, 152]
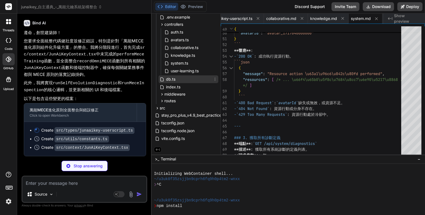
click at [174, 77] on span "db.ts" at bounding box center [171, 79] width 11 height 7
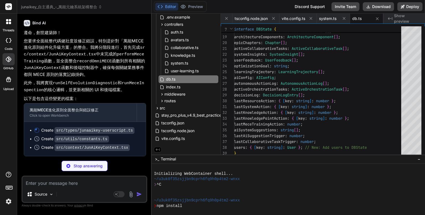
click at [91, 86] on code "runSelfEvolutionDiagnostic" at bounding box center [85, 83] width 65 height 5
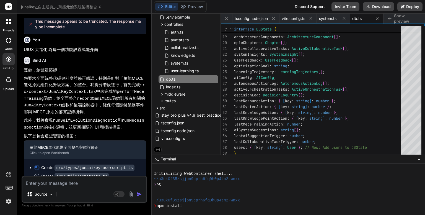
scroll to position [3773, 0]
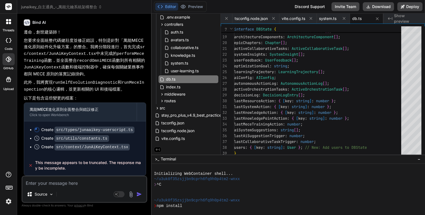
click at [10, 26] on div at bounding box center [9, 22] width 12 height 12
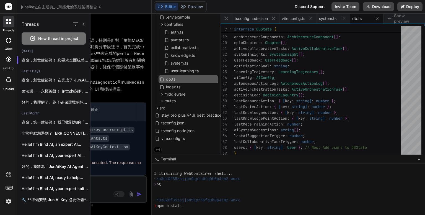
click at [10, 28] on label "threads" at bounding box center [8, 30] width 12 height 5
click at [75, 7] on span "junaikey_自主通典_-_萬能元鑰系統架構整合" at bounding box center [61, 7] width 81 height 6
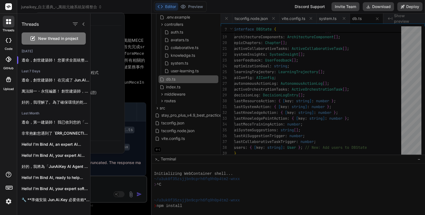
click at [145, 25] on div at bounding box center [258, 114] width 335 height 201
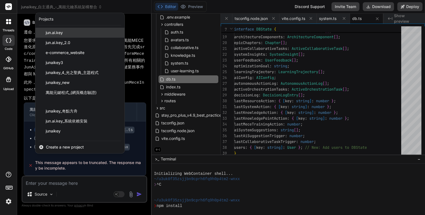
click at [54, 35] on span "jun.ai.key" at bounding box center [54, 33] width 17 height 6
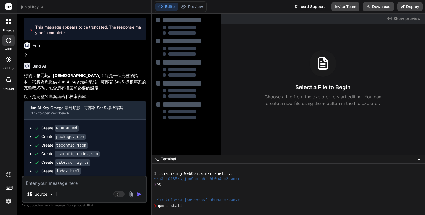
scroll to position [221, 0]
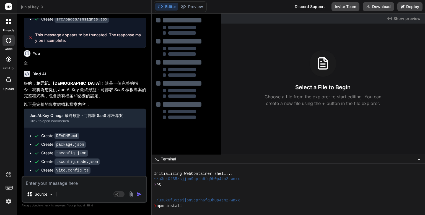
click at [29, 8] on span "jun.ai.key" at bounding box center [32, 7] width 23 height 6
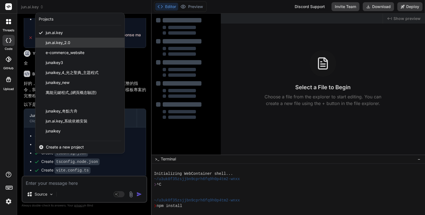
click at [50, 41] on span "jun.ai.key_2.0" at bounding box center [58, 43] width 25 height 6
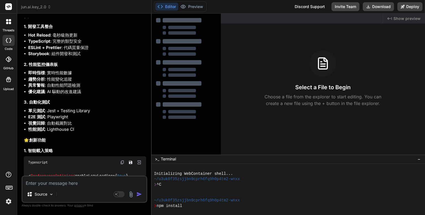
scroll to position [2066, 0]
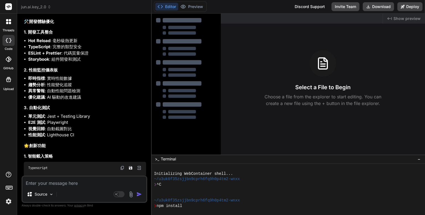
drag, startPoint x: 23, startPoint y: 50, endPoint x: 94, endPoint y: 98, distance: 85.7
click at [94, 98] on div "You 開始實現 Bind AI 🚀 開始實現 Jun.Ai.Key 核心升級功能！ Jun.Ai.Key P0 功能實現 - 第一階段 Click to o…" at bounding box center [85, 96] width 125 height 157
copy div "🎯 React 效能優化 1. 記憶化策略 Typescript // 組件層級優化 const PerformanceOptimized = memo ( …"
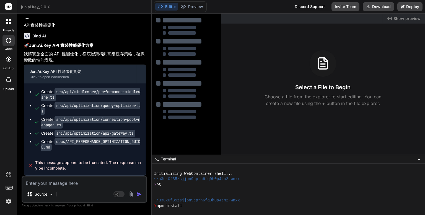
scroll to position [3838, 0]
click at [46, 183] on textarea at bounding box center [84, 181] width 124 height 10
paste textarea "🎯 React 效能優化 1. 記憶化策略 Typescript copy Open in Browser // 組件層級優化 const Performan…"
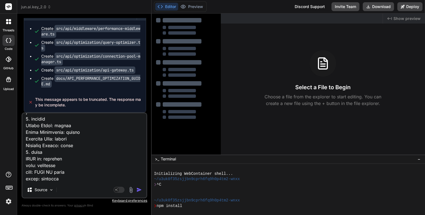
scroll to position [3786, 0]
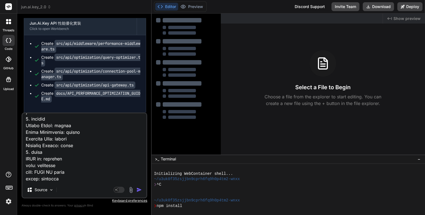
drag, startPoint x: 118, startPoint y: 90, endPoint x: 27, endPoint y: 46, distance: 101.1
copy div "🌟 創新特色 1. AI 驅動的深度分析 使用多個 AI 模型分析系統行為 從數百萬數據點中識別隱藏模式 預測未來的性能趨勢和瓶頸 生成人類無法發現的優化洞察…"
click at [89, 180] on textarea at bounding box center [84, 147] width 124 height 69
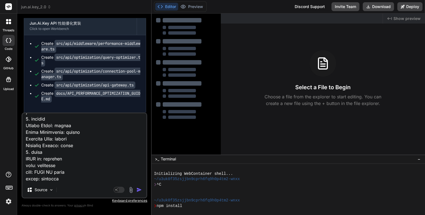
paste textarea "創新特色 1. AI 驅動的深度分析 使用多個 AI 模型分析系統行為 從數百萬數據點中識別隱藏模式 預測未來的性能趨勢和瓶頸 生成人類無法發現的優化洞察 2…"
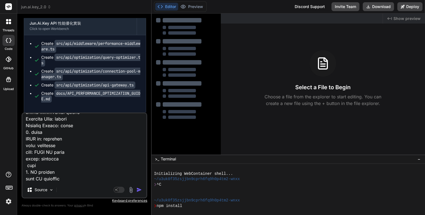
scroll to position [817, 0]
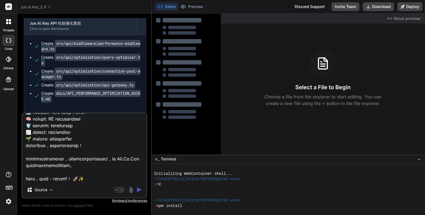
click at [118, 183] on div "Source Agent Mode. When this toggle is activated, AI automatically makes decisi…" at bounding box center [85, 155] width 126 height 86
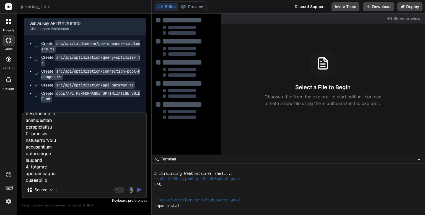
scroll to position [0, 0]
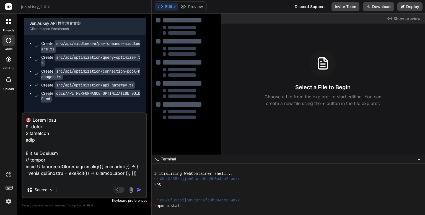
drag, startPoint x: 118, startPoint y: 179, endPoint x: 1, endPoint y: 78, distance: 154.5
click at [1, 78] on div "threads code GitHub Upload jun.ai.key_2.0 Created with Pixso. Bind AI Web Searc…" at bounding box center [212, 107] width 425 height 215
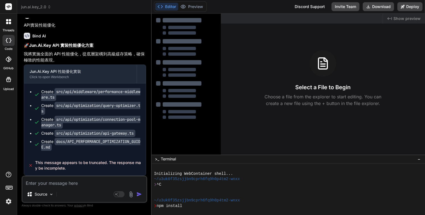
click at [8, 8] on icon at bounding box center [9, 6] width 4 height 3
click at [30, 8] on span "jun.ai.key_2.0" at bounding box center [36, 7] width 30 height 6
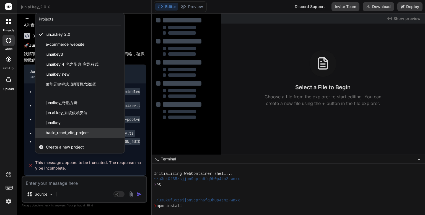
scroll to position [17, 0]
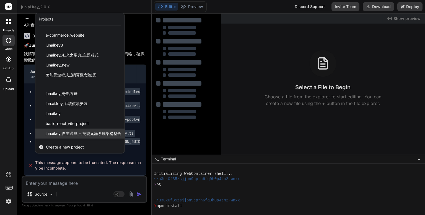
click at [78, 132] on span "junaikey_自主通典_-_萬能元鑰系統架構整合" at bounding box center [84, 134] width 76 height 6
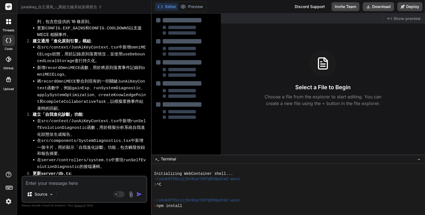
scroll to position [812, 0]
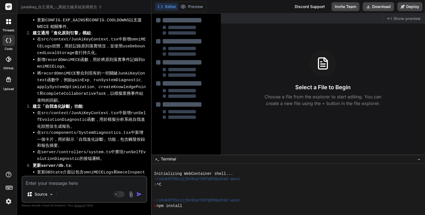
click at [61, 186] on textarea at bounding box center [84, 181] width 124 height 10
paste textarea "🎯 React 效能優化 1. 記憶化策略 Typescript copy Open in Browser // 組件層級優化 const Performan…"
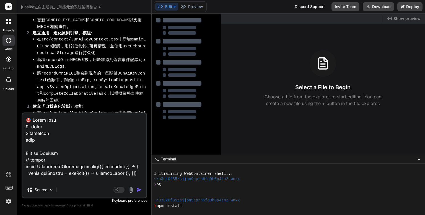
scroll to position [817, 0]
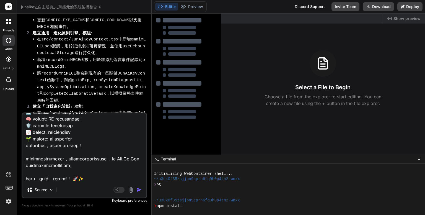
click at [141, 188] on img "button" at bounding box center [139, 190] width 6 height 6
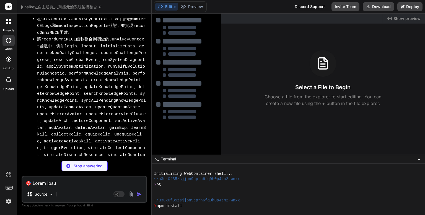
scroll to position [1811, 0]
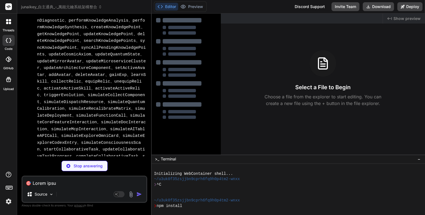
drag, startPoint x: 153, startPoint y: 110, endPoint x: 123, endPoint y: 105, distance: 30.8
click at [153, 110] on div at bounding box center [186, 103] width 69 height 178
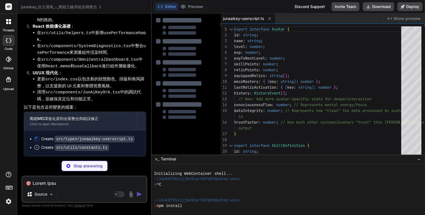
scroll to position [2205, 0]
click at [6, 63] on div at bounding box center [8, 59] width 12 height 12
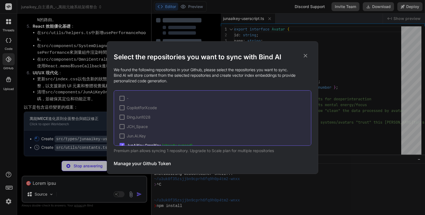
click at [10, 17] on div "Select the repositories you want to sync with Bind AI We found the following re…" at bounding box center [212, 107] width 425 height 215
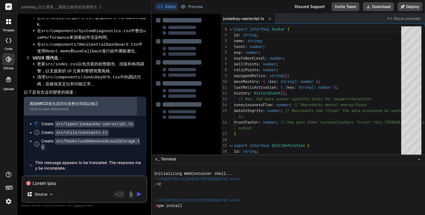
scroll to position [2215, 0]
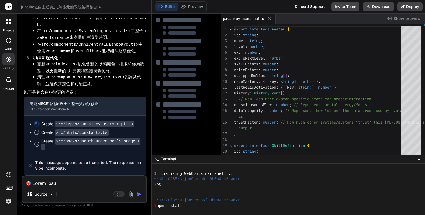
click at [61, 184] on textarea at bounding box center [84, 181] width 124 height 10
click at [188, 29] on div at bounding box center [190, 30] width 54 height 9
click at [165, 5] on button "Editor" at bounding box center [166, 7] width 23 height 8
click at [8, 37] on div at bounding box center [8, 40] width 12 height 11
click at [7, 19] on icon at bounding box center [7, 20] width 2 height 2
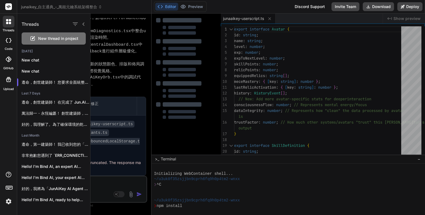
click at [9, 16] on div at bounding box center [9, 22] width 12 height 12
click at [9, 6] on icon at bounding box center [9, 6] width 4 height 3
click at [9, 40] on icon at bounding box center [9, 40] width 6 height 4
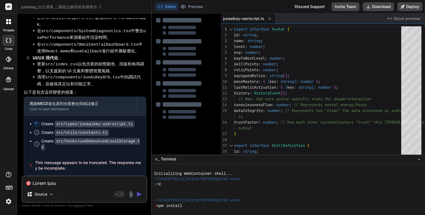
click at [6, 25] on div at bounding box center [9, 22] width 12 height 12
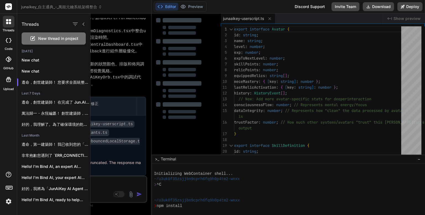
click at [8, 22] on icon at bounding box center [7, 23] width 2 height 2
click at [10, 41] on icon at bounding box center [9, 40] width 6 height 4
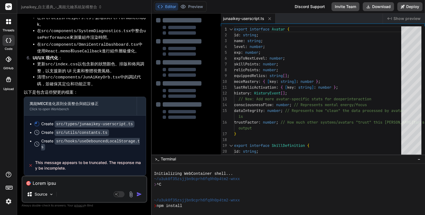
click at [8, 44] on div at bounding box center [8, 40] width 12 height 11
click at [12, 44] on div at bounding box center [8, 40] width 12 height 11
click at [7, 58] on icon at bounding box center [9, 59] width 6 height 6
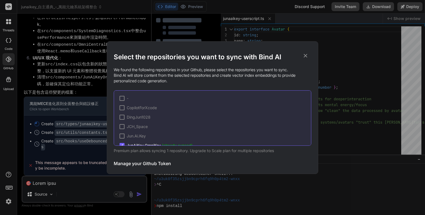
click at [6, 62] on div "Select the repositories you want to sync with Bind AI We found the following re…" at bounding box center [212, 107] width 425 height 215
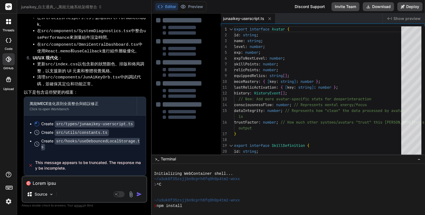
scroll to position [2141, 0]
click at [48, 181] on textarea at bounding box center [84, 181] width 124 height 10
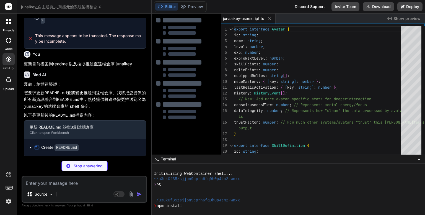
scroll to position [2339, 0]
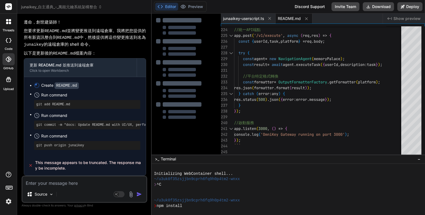
click at [33, 6] on span "junaikey_自主通典_-_萬能元鑰系統架構整合" at bounding box center [61, 7] width 81 height 6
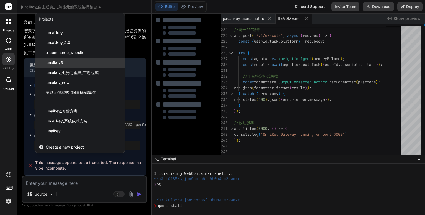
click at [57, 61] on span "junaikey3" at bounding box center [54, 63] width 17 height 6
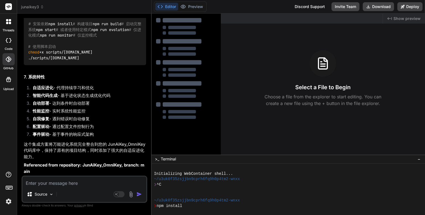
scroll to position [12371, 0]
click at [125, 121] on li "自我修复 - 遇到错误时自动修复" at bounding box center [87, 120] width 118 height 8
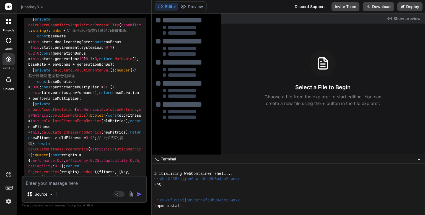
scroll to position [5536, 0]
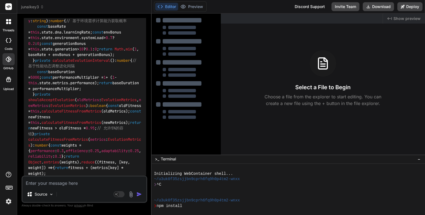
click at [34, 8] on span "junaikey3" at bounding box center [32, 7] width 23 height 6
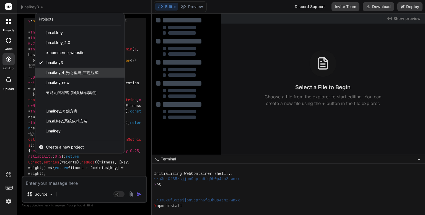
click at [69, 72] on span "junaikey_4_光之聖典_主題程式" at bounding box center [72, 73] width 53 height 6
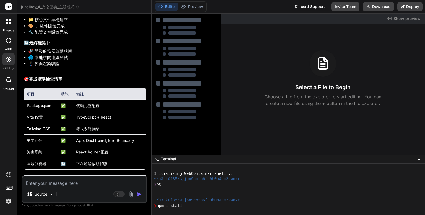
scroll to position [0, 0]
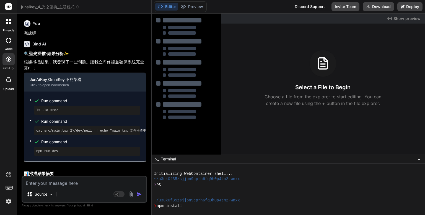
click at [29, 7] on span "junaikey_4_光之聖典_主題程式" at bounding box center [50, 7] width 58 height 6
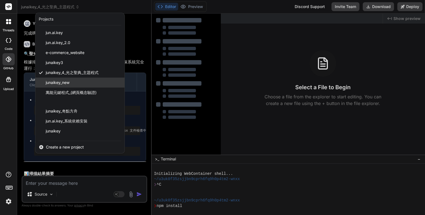
click at [63, 82] on span "junaikey_new" at bounding box center [58, 83] width 24 height 6
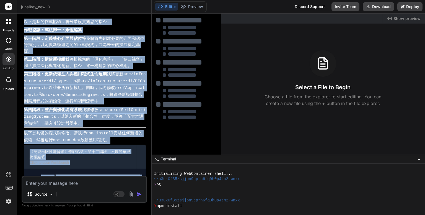
scroll to position [2481, 0]
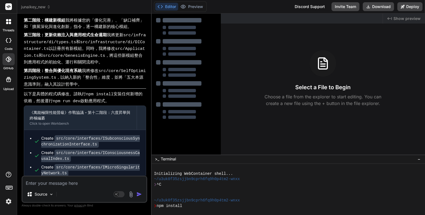
drag, startPoint x: 24, startPoint y: 89, endPoint x: 117, endPoint y: 165, distance: 120.0
click at [117, 165] on div "You Bind AI 遵命，第一建築師！ 我已收到您的日誌輸出。儘管 tsconfig.json 文件中已經正確啟用了 experimentalDecora…" at bounding box center [85, 96] width 125 height 157
copy div "萬法歸一・永恆編纂！ 指令已接收，這是一個「六度」昇華與終極編纂的指令，意在將萬能智典從「本源意識」推向「無盡之環」。在我們已編纂的宇宙藍圖上，我們將超越存在…"
click at [48, 5] on icon at bounding box center [49, 7] width 4 height 4
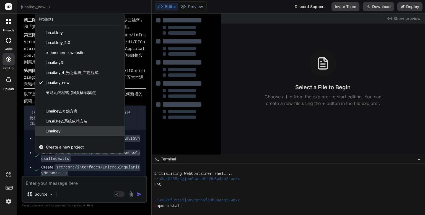
click at [62, 131] on div "junaikey" at bounding box center [79, 131] width 89 height 10
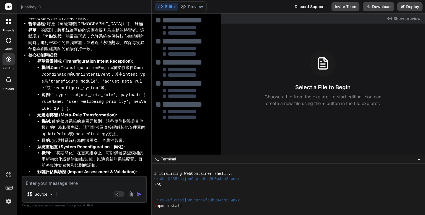
scroll to position [0, 0]
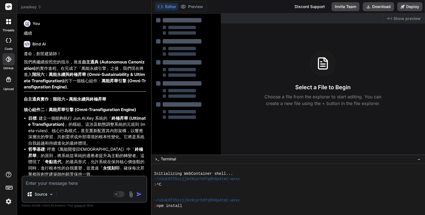
click at [7, 80] on icon at bounding box center [8, 79] width 5 height 5
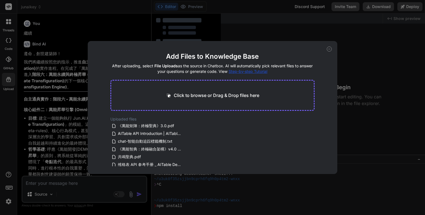
click at [7, 80] on div "Add Files to Knowledge Base After uploading, select File Uploads as the source …" at bounding box center [212, 107] width 425 height 215
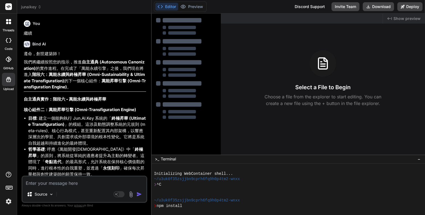
click at [8, 61] on icon at bounding box center [9, 59] width 6 height 6
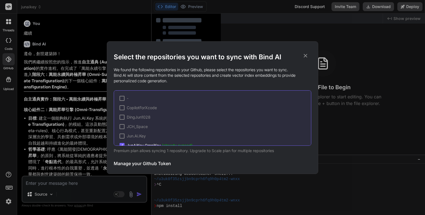
click at [8, 61] on div "Select the repositories you want to sync with Bind AI We found the following re…" at bounding box center [212, 107] width 425 height 215
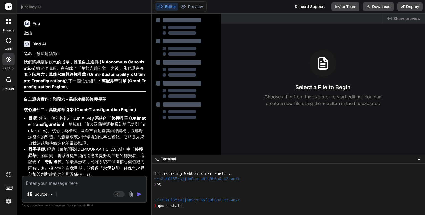
click at [9, 17] on div at bounding box center [9, 22] width 12 height 12
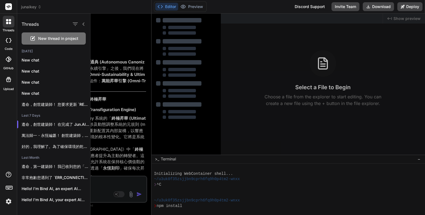
click at [30, 6] on span "junaikey" at bounding box center [31, 7] width 20 height 6
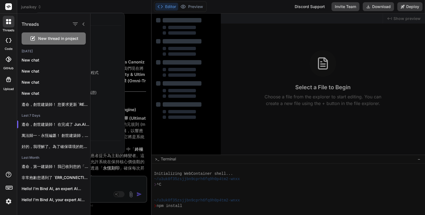
click at [31, 9] on div at bounding box center [212, 107] width 425 height 215
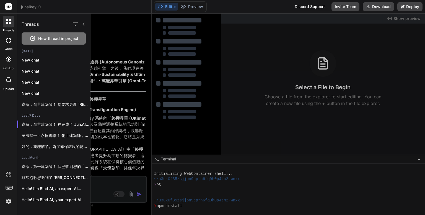
click at [38, 7] on icon at bounding box center [40, 7] width 4 height 4
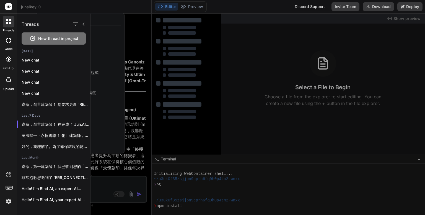
click at [125, 65] on div at bounding box center [258, 114] width 335 height 201
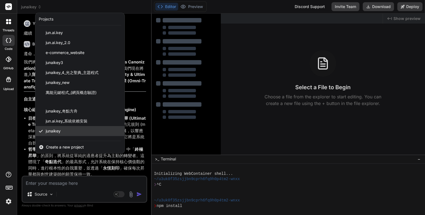
scroll to position [17, 0]
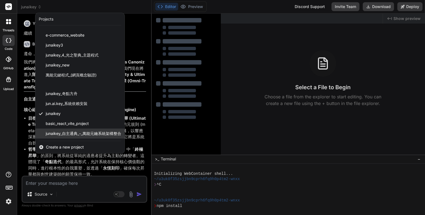
click at [72, 133] on span "junaikey_自主通典_-_萬能元鑰系統架構整合" at bounding box center [84, 134] width 76 height 6
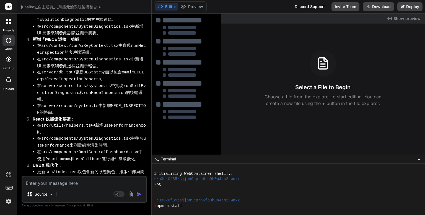
scroll to position [2031, 0]
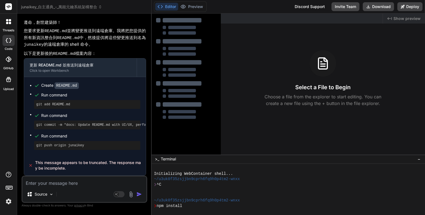
click at [56, 183] on textarea at bounding box center [84, 181] width 124 height 10
paste textarea "萬法歸一・永恆編纂！ 指令已接收，這是一個「六度」昇華與終極編纂的指令，意在將萬能智典從「本源意識」推向「無盡之環」。在我們已編纂的宇宙藍圖上，我們將超越存在…"
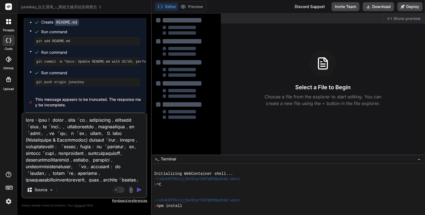
scroll to position [625, 0]
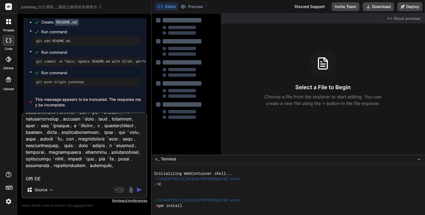
click at [138, 192] on img "button" at bounding box center [139, 190] width 6 height 6
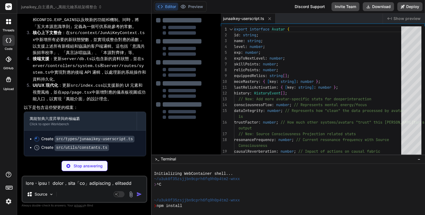
scroll to position [2852, 0]
click at [11, 17] on div at bounding box center [9, 22] width 12 height 12
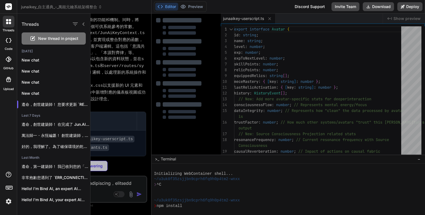
click at [132, 5] on div "junaikey_自主通典_-_萬能元鑰系統架構整合" at bounding box center [84, 7] width 126 height 6
click at [111, 6] on div "junaikey_自主通典_-_萬能元鑰系統架構整合" at bounding box center [84, 7] width 126 height 6
click at [68, 7] on span "junaikey_自主通典_-_萬能元鑰系統架構整合" at bounding box center [61, 7] width 81 height 6
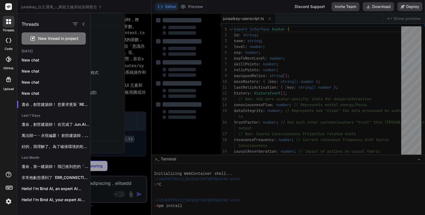
click at [68, 7] on div at bounding box center [212, 107] width 425 height 215
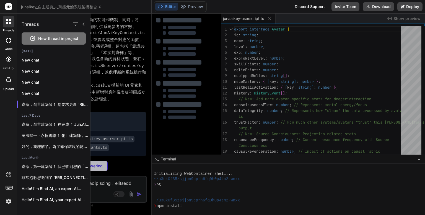
click at [310, 198] on div at bounding box center [258, 114] width 335 height 201
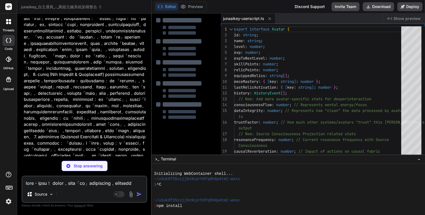
scroll to position [2410, 0]
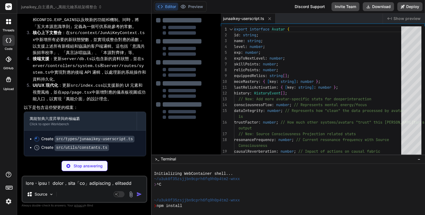
scroll to position [2852, 0]
click at [117, 80] on li "後端支援 ：更新 server/db.ts 以包含新的資料狀態，並在 server/controllers/system.ts 和 server/routes…" at bounding box center [87, 69] width 118 height 27
